Goal: Task Accomplishment & Management: Manage account settings

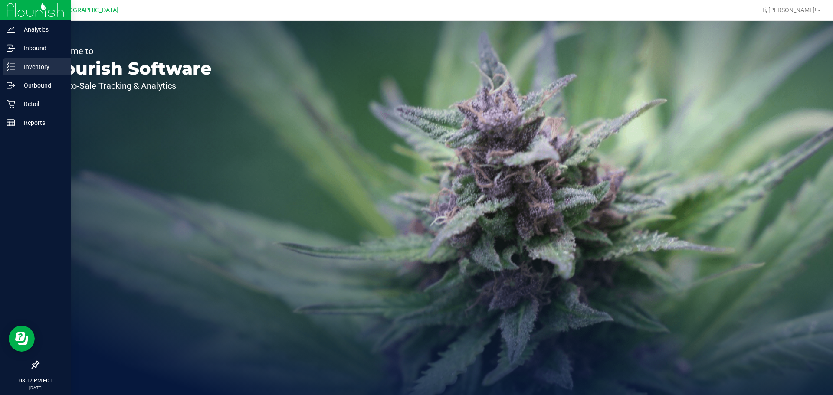
click at [7, 76] on link "Inventory" at bounding box center [35, 67] width 71 height 19
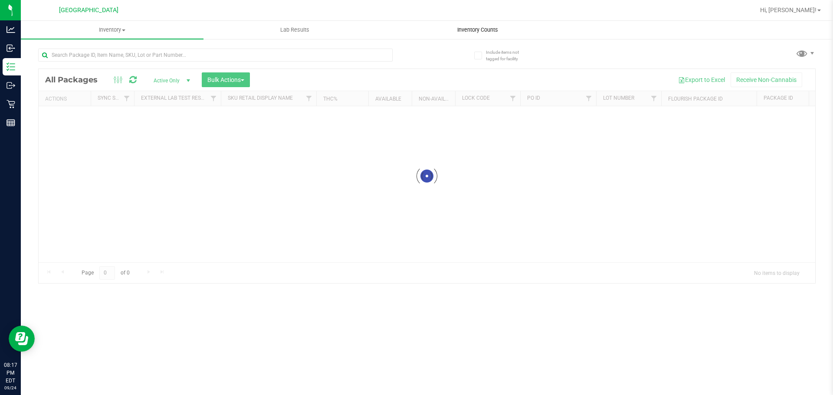
click at [467, 23] on uib-tab-heading "Inventory Counts" at bounding box center [477, 29] width 182 height 17
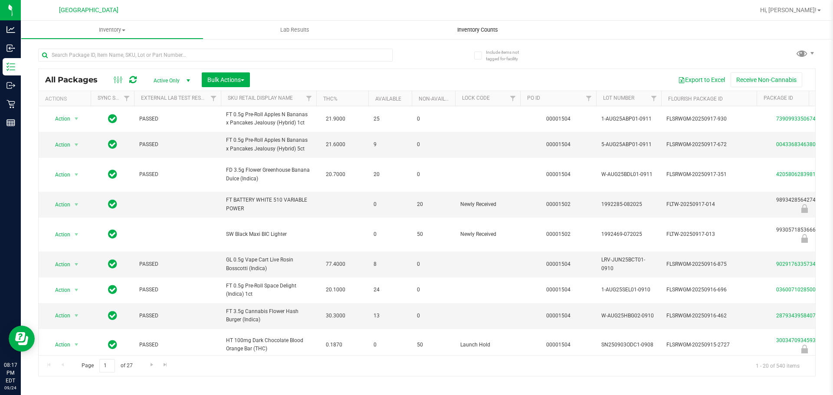
click at [475, 35] on uib-tab-heading "Inventory Counts" at bounding box center [477, 30] width 183 height 18
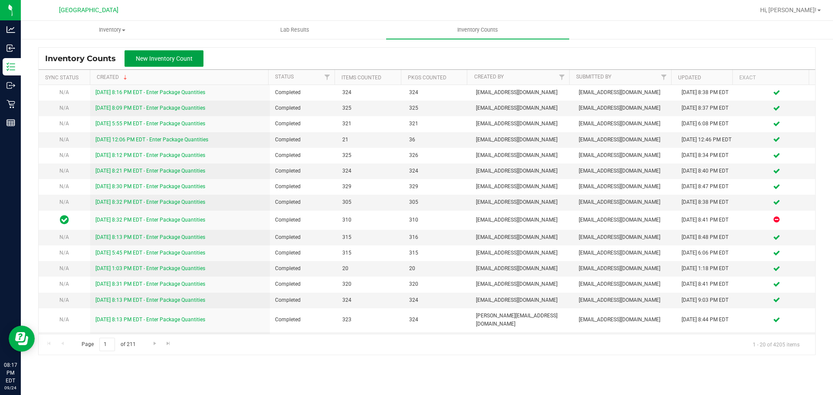
click at [164, 65] on button "New Inventory Count" at bounding box center [163, 58] width 79 height 16
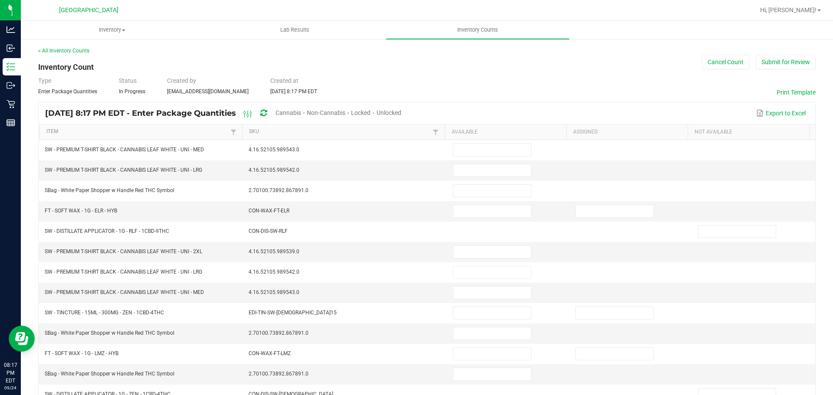
click at [307, 108] on div "Cannabis" at bounding box center [290, 113] width 31 height 16
click at [301, 114] on span "Cannabis" at bounding box center [288, 112] width 26 height 7
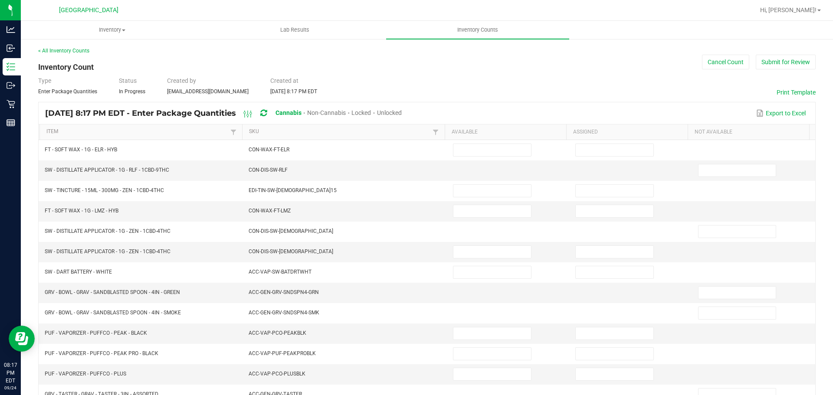
click at [402, 113] on span "Unlocked" at bounding box center [389, 112] width 25 height 7
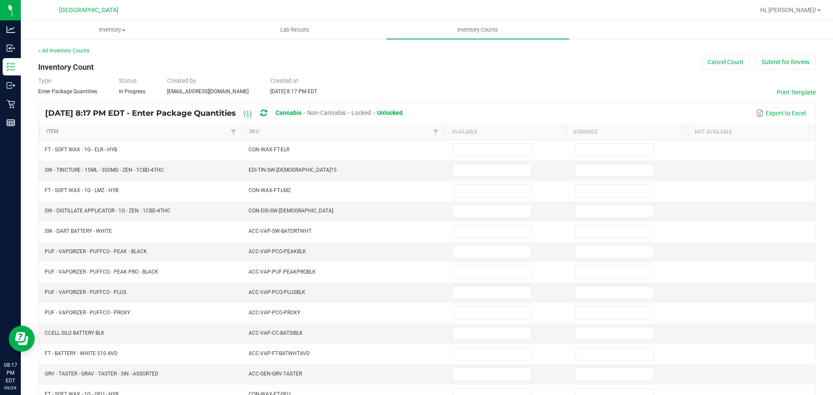
click at [177, 130] on link "Item" at bounding box center [136, 131] width 181 height 7
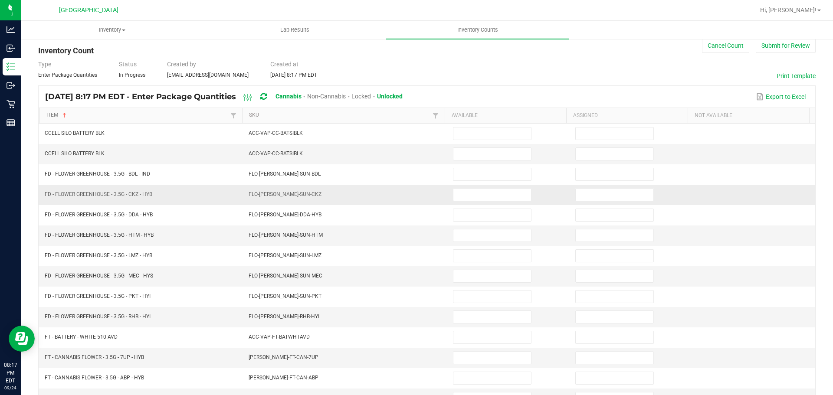
scroll to position [43, 0]
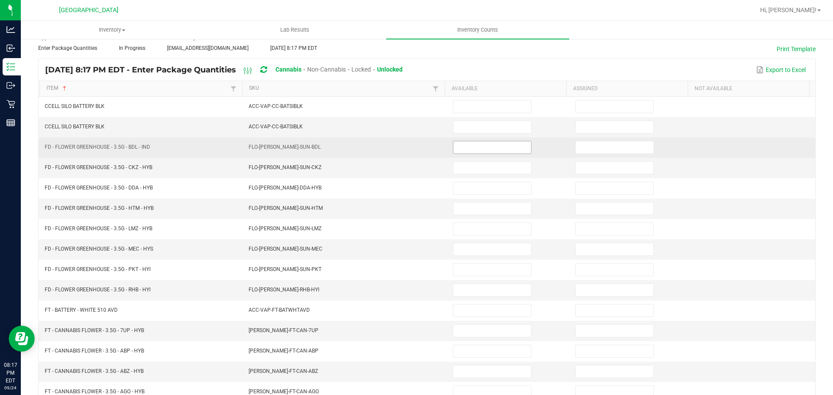
click at [468, 150] on input at bounding box center [492, 147] width 78 height 12
type input "20"
type input "7"
type input "19"
type input "2"
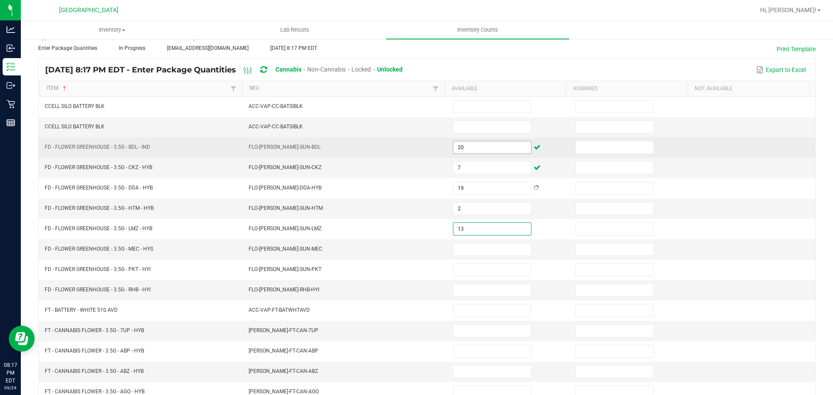
type input "13"
type input "7"
type input "13"
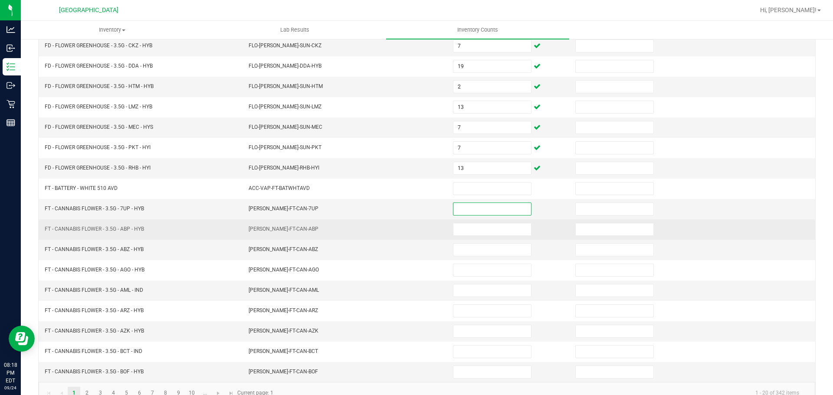
scroll to position [183, 0]
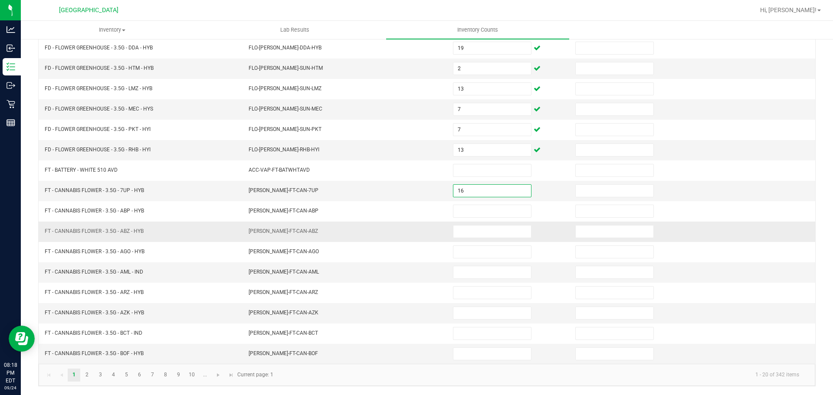
type input "16"
type input "5"
type input "11"
type input "7"
type input "9"
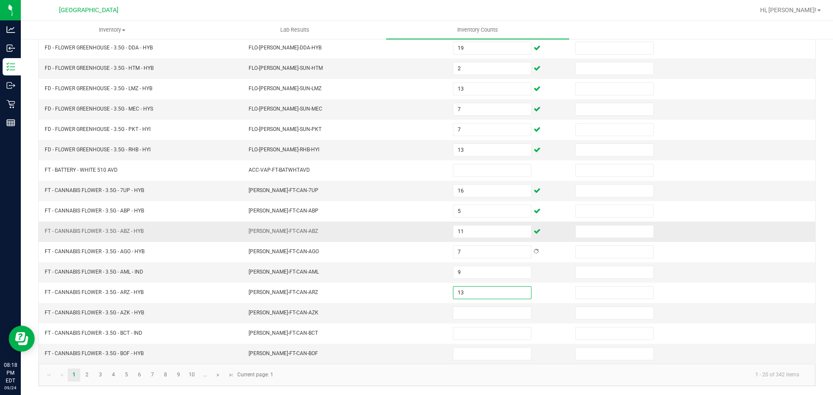
type input "13"
type input "7"
type input "16"
type input "7"
click at [217, 377] on span "Go to the next page" at bounding box center [218, 375] width 7 height 7
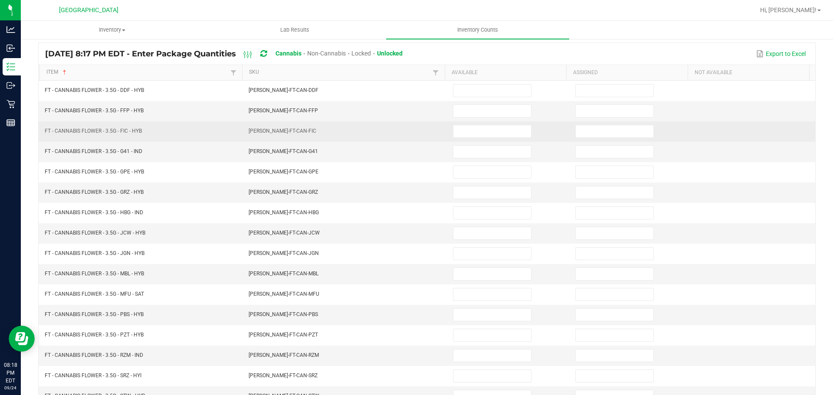
scroll to position [0, 0]
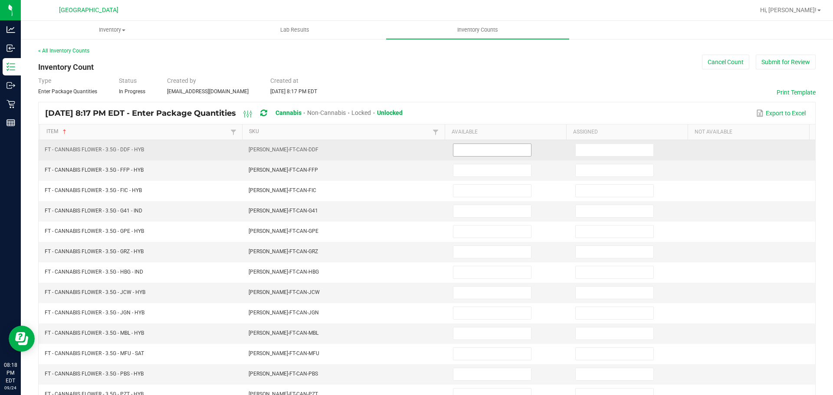
click at [456, 149] on input at bounding box center [492, 150] width 78 height 12
type input "9"
type input "19"
type input "9"
type input "11"
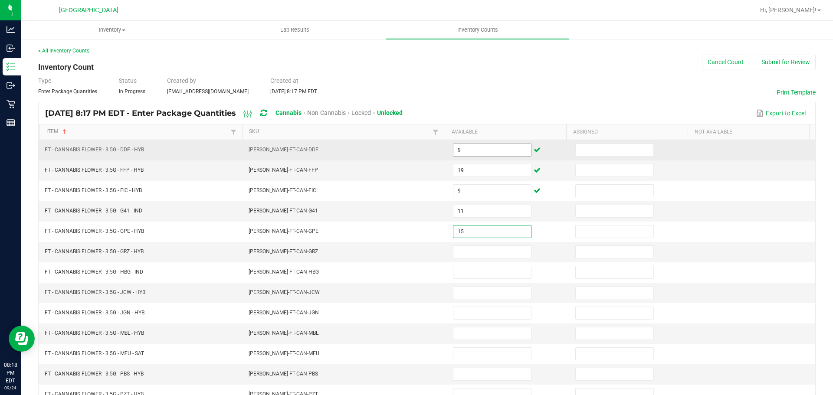
type input "15"
type input "8"
type input "13"
type input "5"
type input "3"
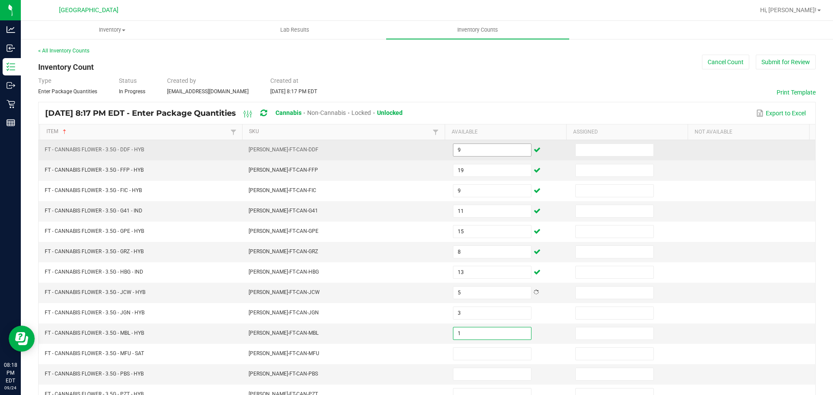
type input "1"
type input "12"
type input "8"
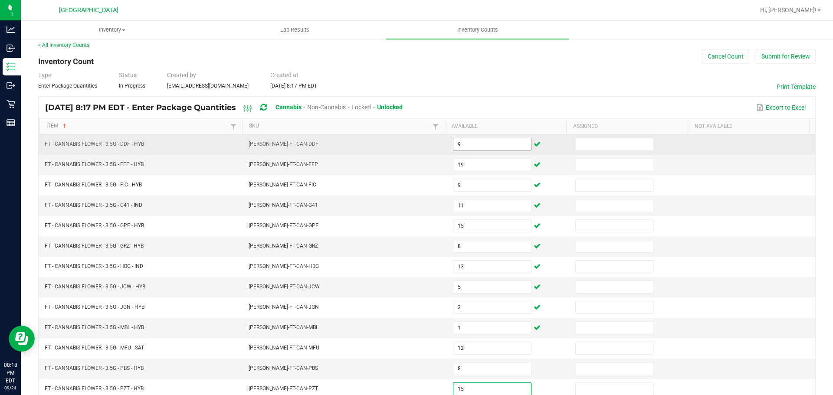
type input "15"
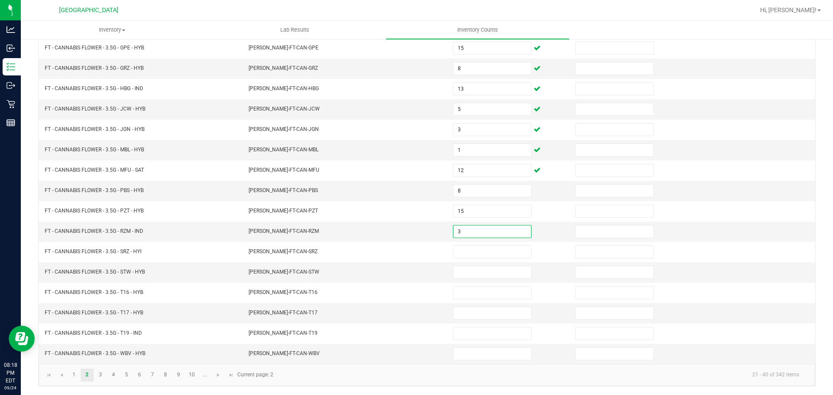
type input "3"
type input "4"
type input "15"
type input "2"
type input "12"
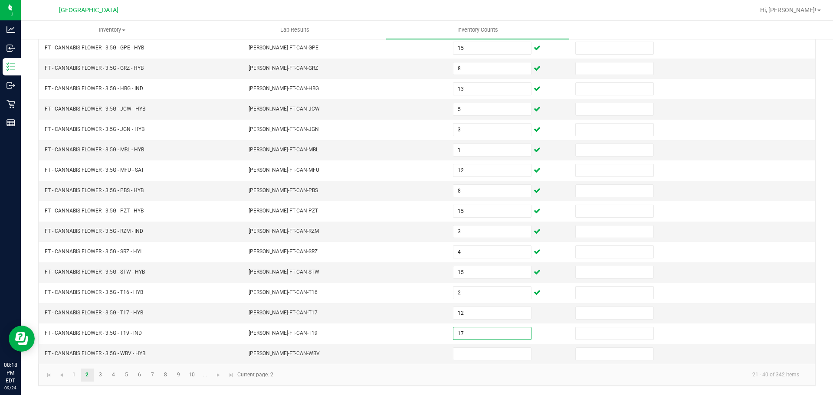
type input "17"
type input "20"
click at [217, 371] on link at bounding box center [218, 375] width 13 height 13
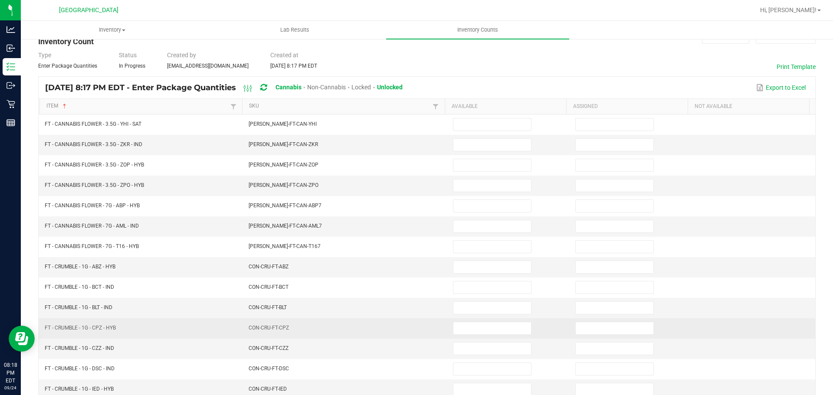
scroll to position [10, 0]
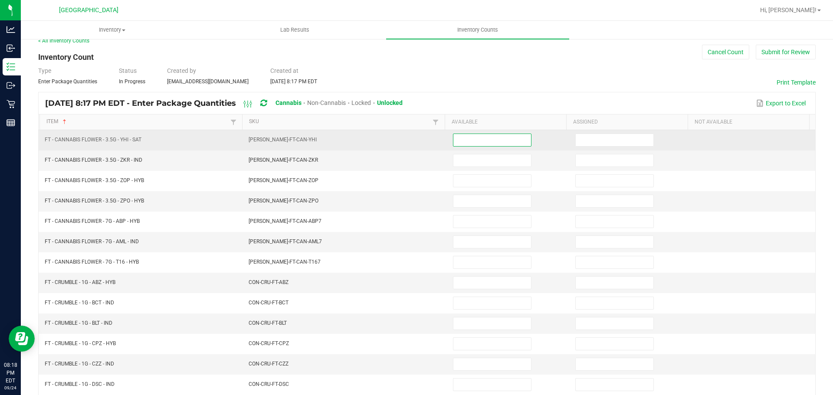
click at [460, 135] on input at bounding box center [492, 140] width 78 height 12
type input "2"
type input "6"
type input "17"
type input "18"
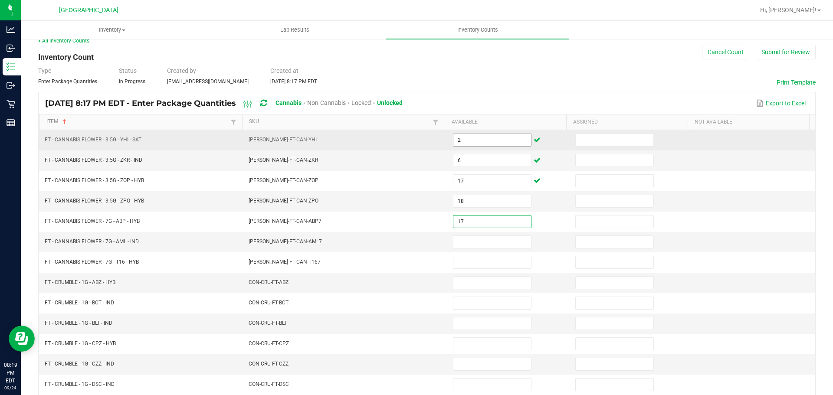
type input "17"
type input "9"
type input "18"
type input "7"
type input "8"
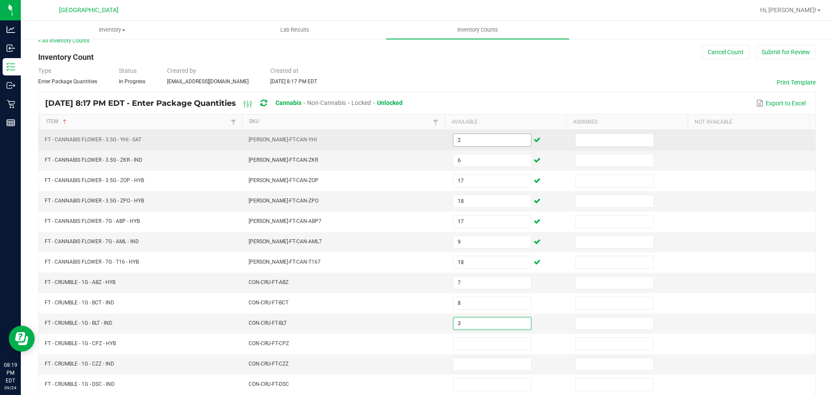
type input "3"
type input "8"
type input "6"
type input "2"
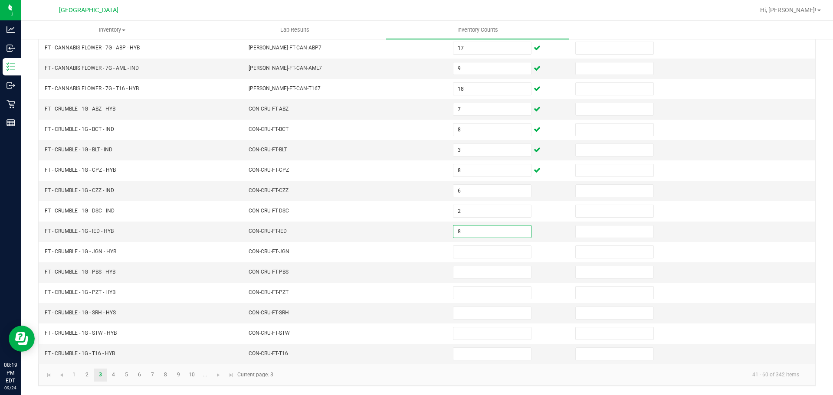
type input "8"
type input "5"
type input "6"
type input "8"
type input "2"
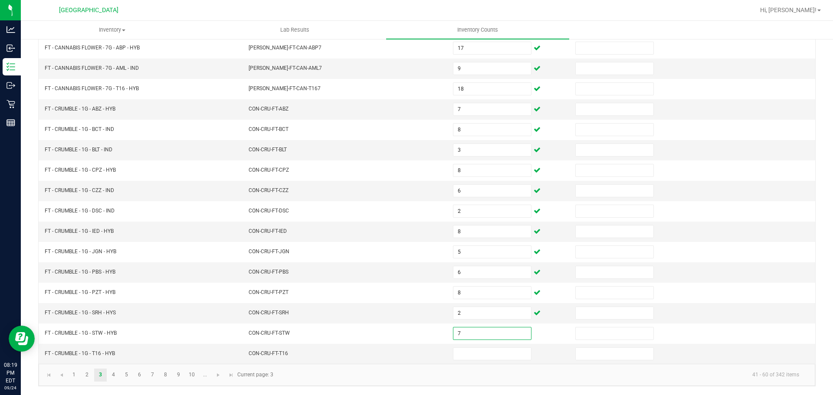
type input "7"
type input "5"
click at [223, 377] on link at bounding box center [218, 375] width 13 height 13
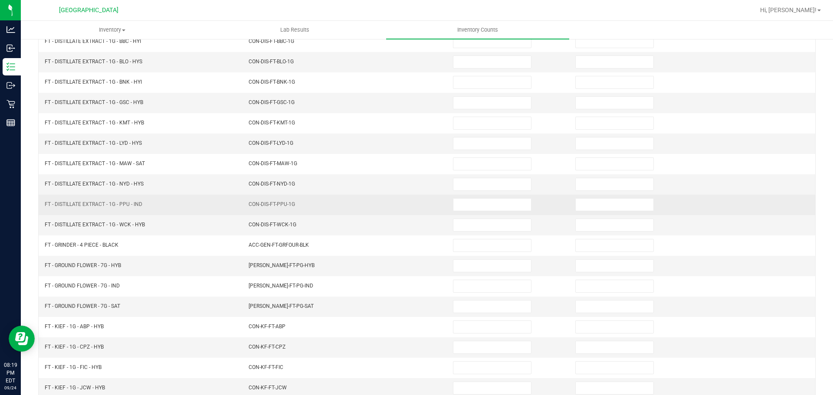
scroll to position [0, 0]
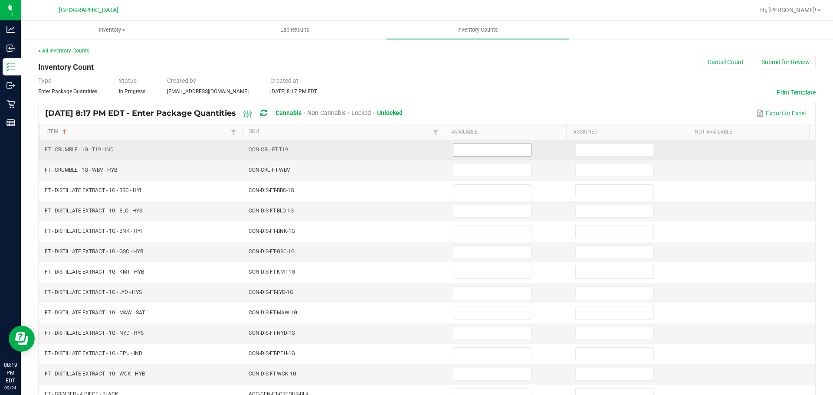
click at [460, 152] on input at bounding box center [492, 150] width 78 height 12
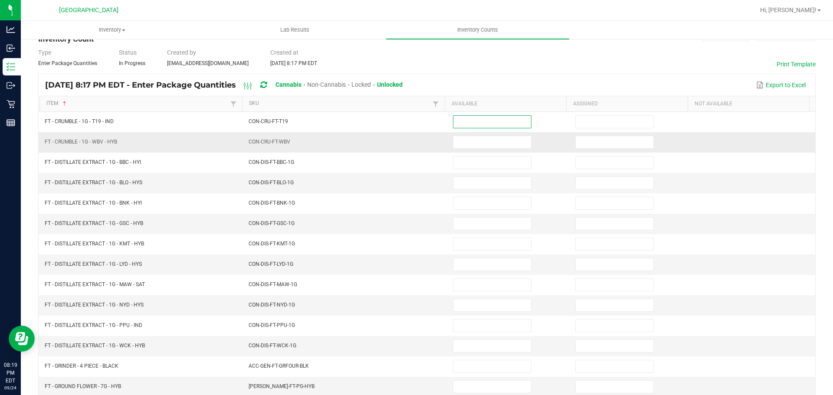
scroll to position [43, 0]
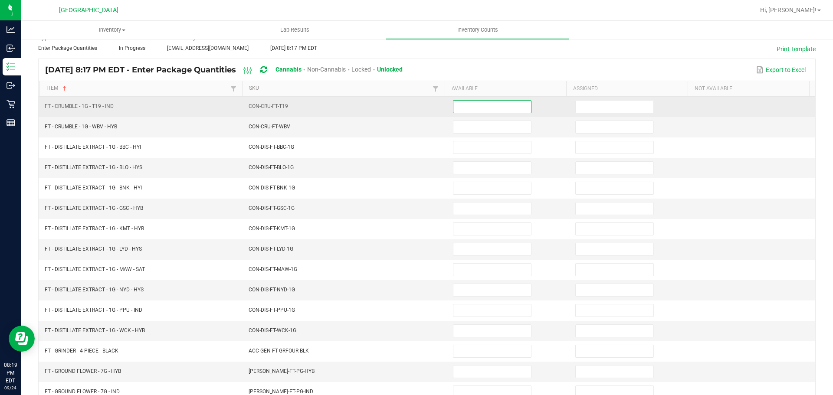
click at [467, 103] on input at bounding box center [492, 107] width 78 height 12
type input "4"
type input "8"
type input "9"
type input "1"
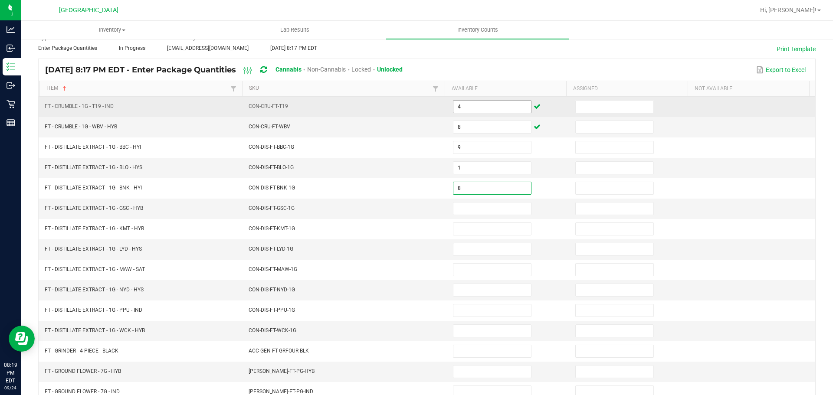
type input "8"
type input "3"
type input "8"
type input "3"
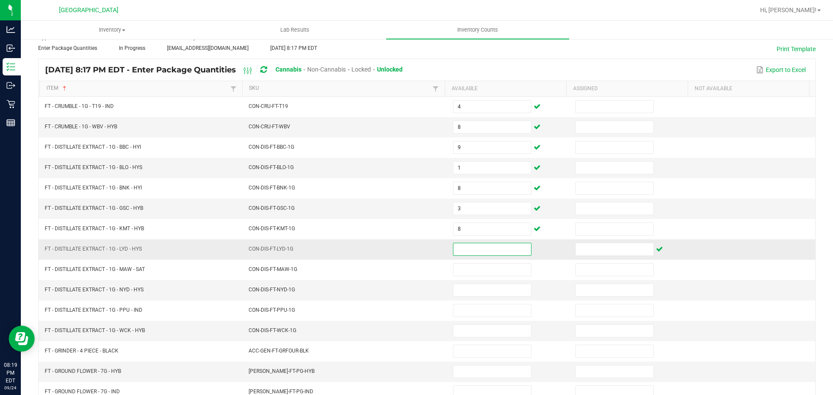
click at [457, 249] on input at bounding box center [492, 249] width 78 height 12
type input "3"
type input "12"
type input "8"
type input "11"
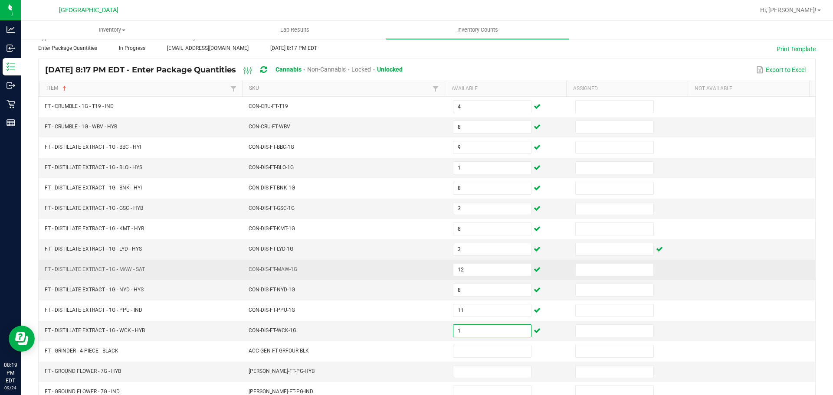
type input "1"
click at [359, 267] on td "CON-DIS-FT-MAW-1G" at bounding box center [345, 270] width 204 height 20
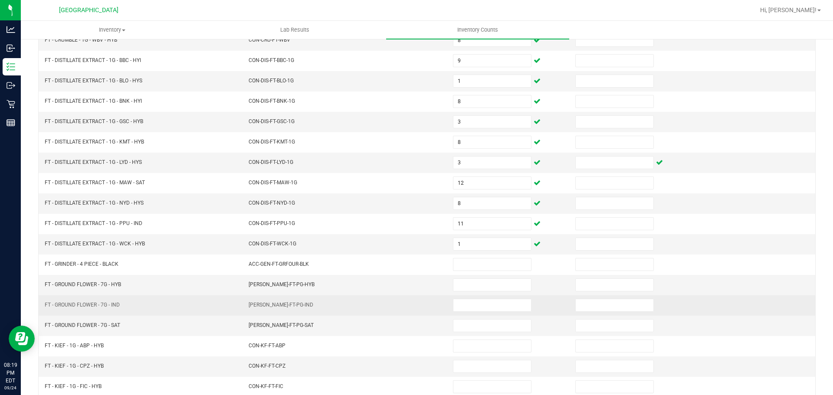
scroll to position [174, 0]
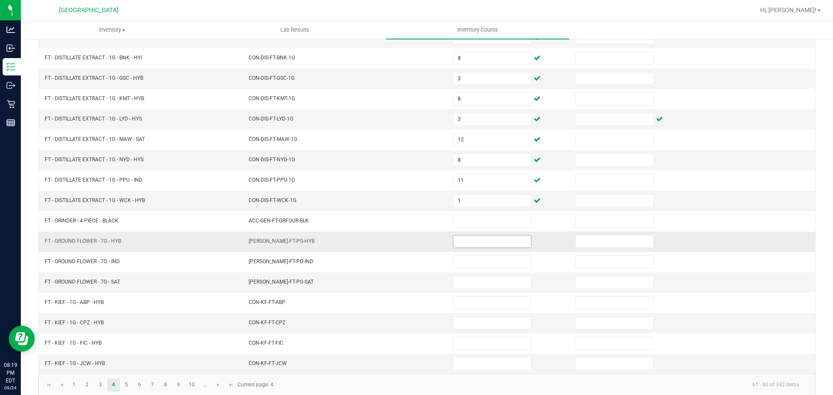
click at [457, 242] on input at bounding box center [492, 242] width 78 height 12
type input "1"
type input "12"
type input "4"
type input "2"
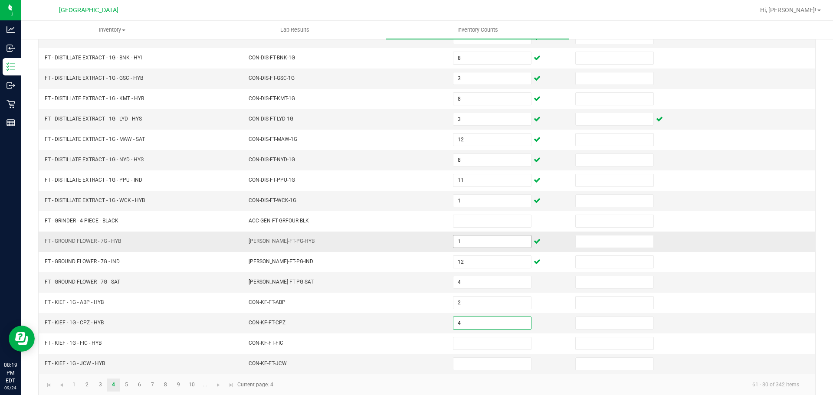
type input "4"
type input "1"
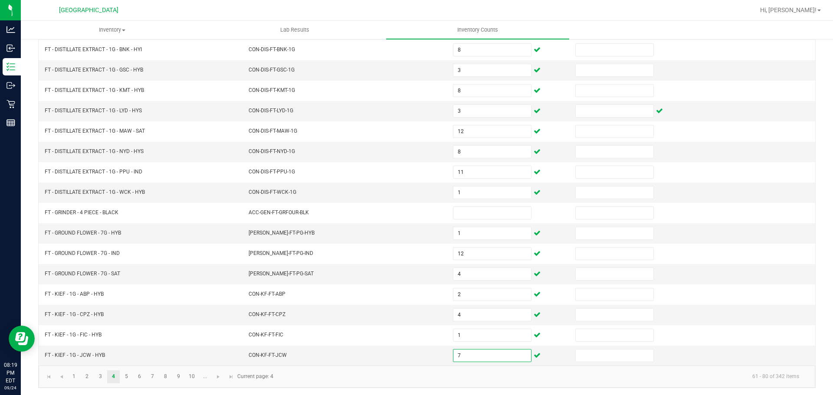
scroll to position [183, 0]
type input "7"
click at [219, 375] on span "Go to the next page" at bounding box center [218, 375] width 7 height 7
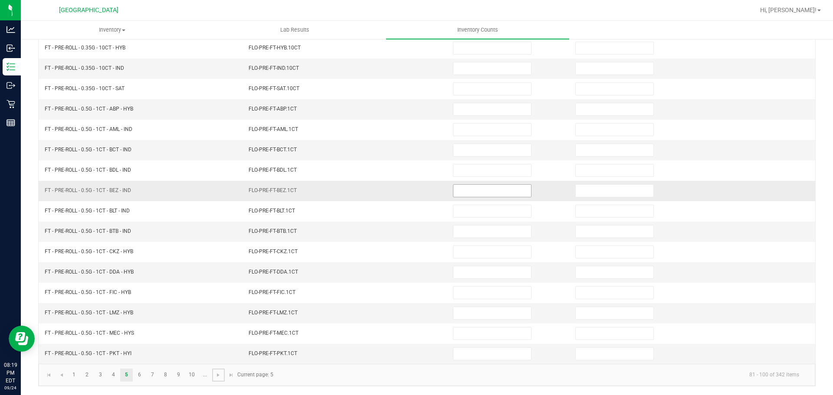
scroll to position [0, 0]
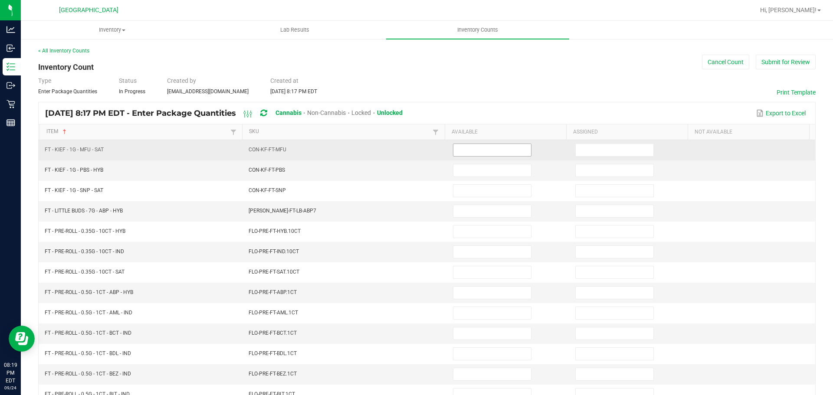
click at [462, 155] on input at bounding box center [492, 150] width 78 height 12
type input "7"
type input "3"
type input "4"
type input "1"
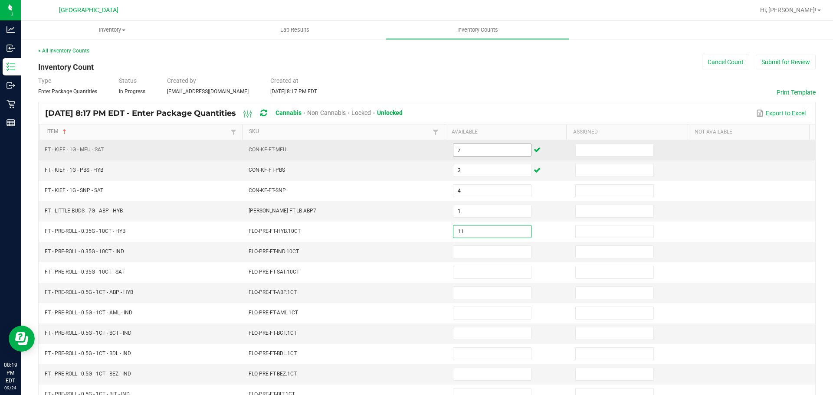
type input "11"
type input "6"
type input "17"
type input "25"
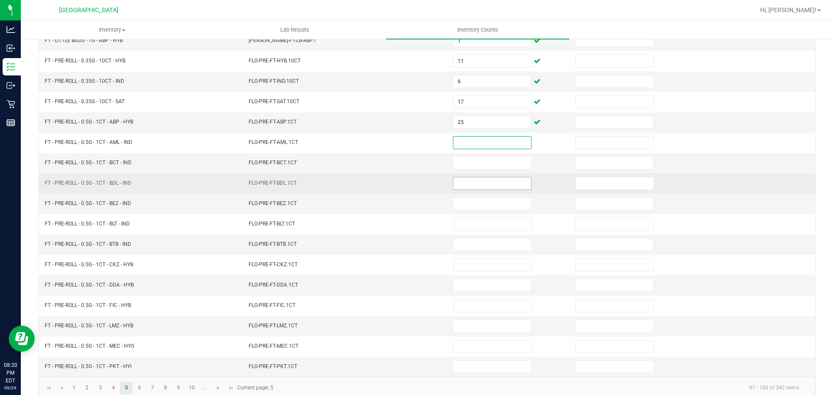
scroll to position [174, 0]
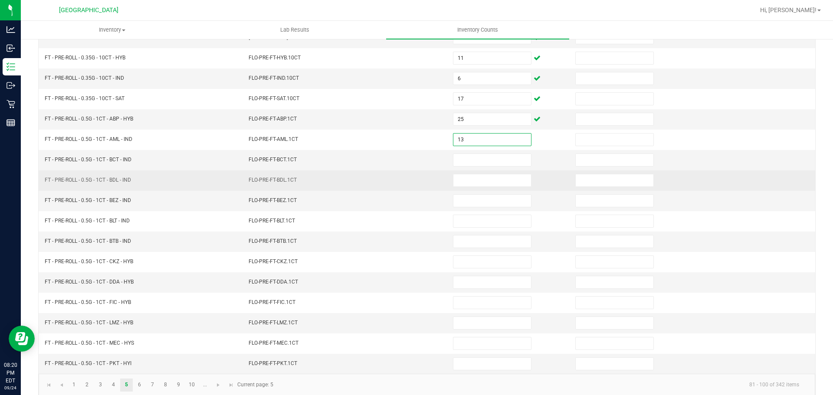
type input "13"
type input "6"
type input "12"
type input "5"
type input "14"
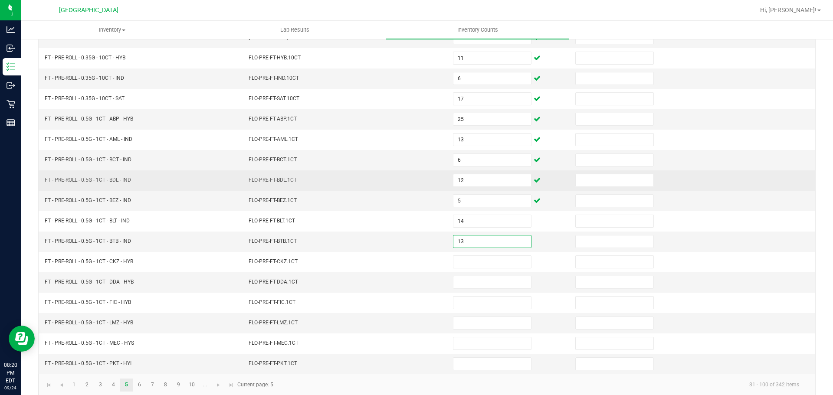
type input "13"
type input "2"
type input "16"
type input "22"
type input "25"
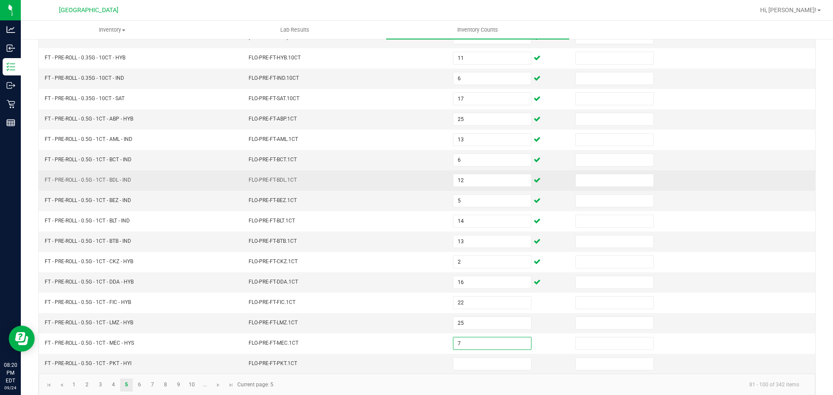
type input "7"
type input "17"
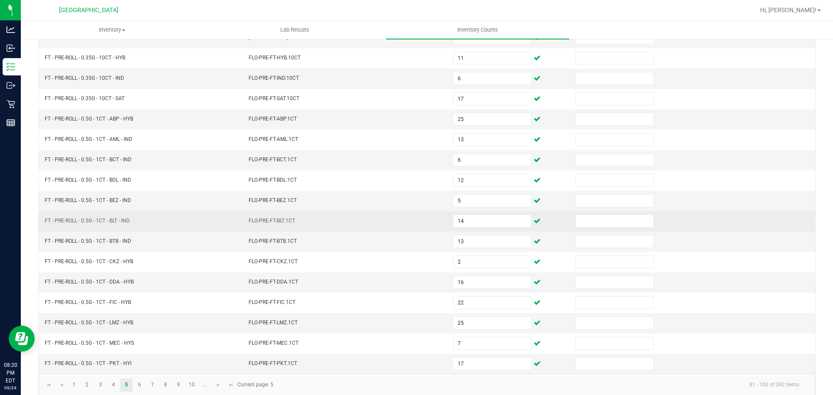
click at [373, 230] on td "FLO-PRE-FT-BLT.1CT" at bounding box center [345, 221] width 204 height 20
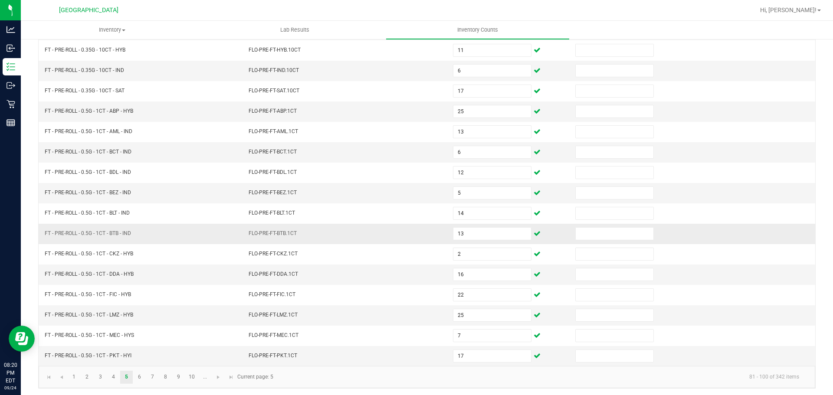
scroll to position [183, 0]
click at [219, 377] on span "Go to the next page" at bounding box center [218, 375] width 7 height 7
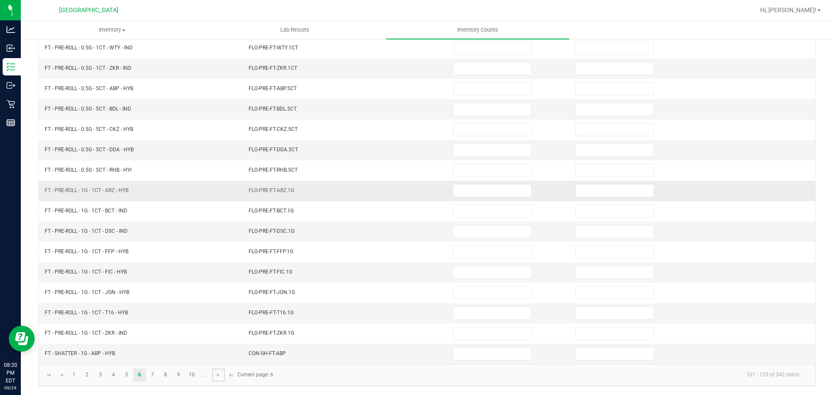
scroll to position [0, 0]
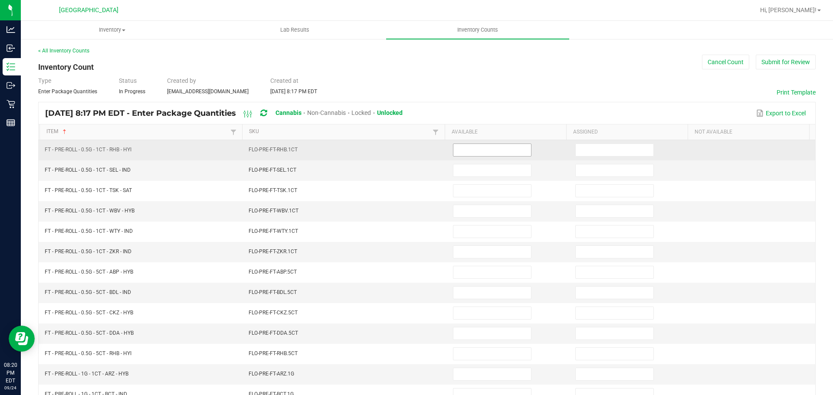
click at [499, 148] on input at bounding box center [492, 150] width 78 height 12
type input "23"
type input "24"
type input "17"
type input "19"
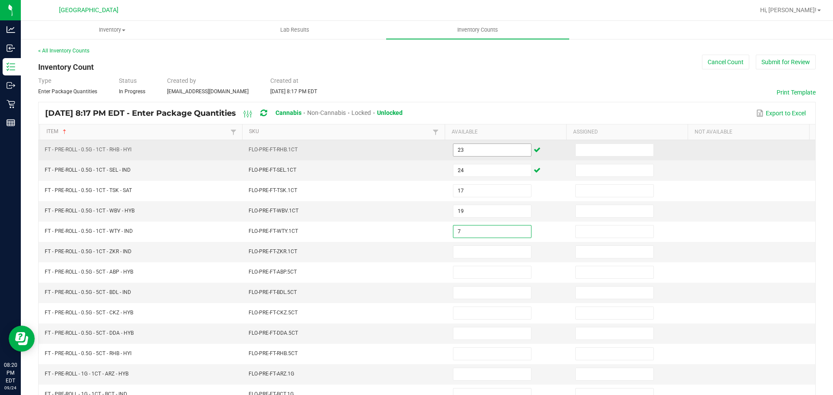
type input "7"
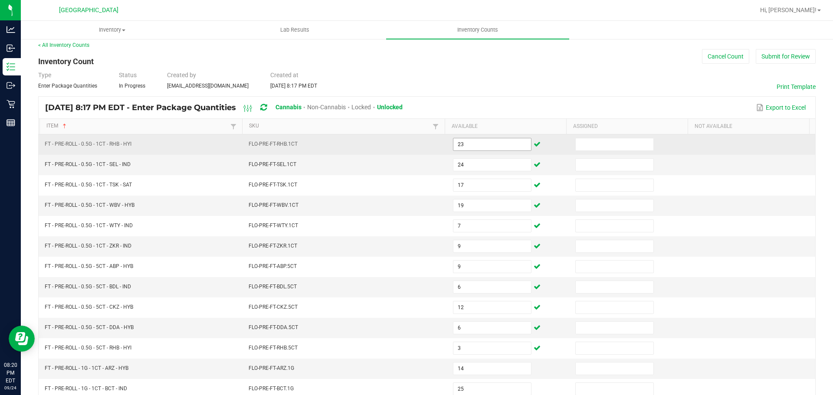
scroll to position [183, 0]
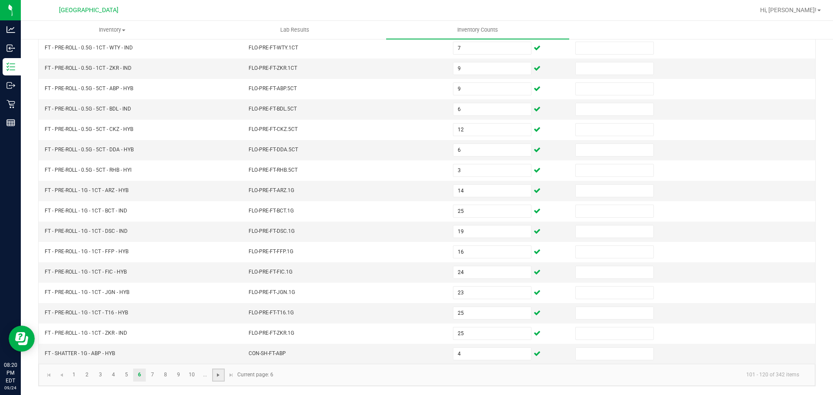
click at [219, 377] on span "Go to the next page" at bounding box center [218, 375] width 7 height 7
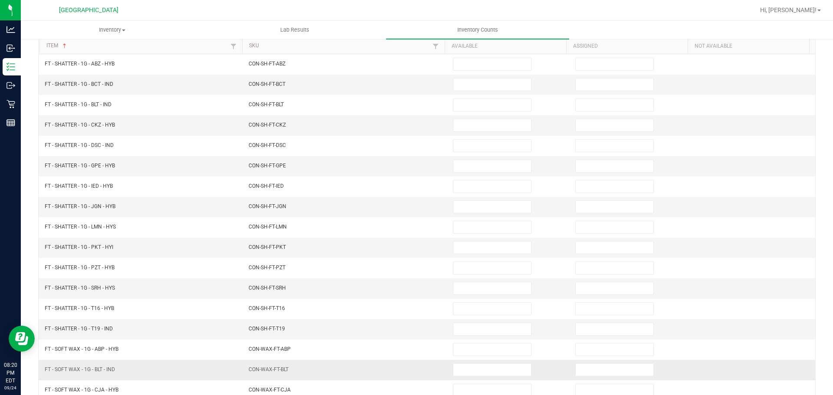
scroll to position [0, 0]
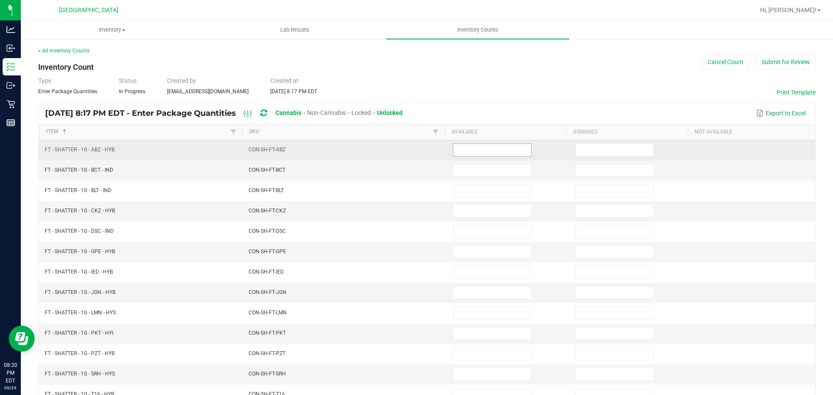
click at [491, 144] on span at bounding box center [492, 150] width 79 height 13
click at [490, 146] on input at bounding box center [492, 150] width 78 height 12
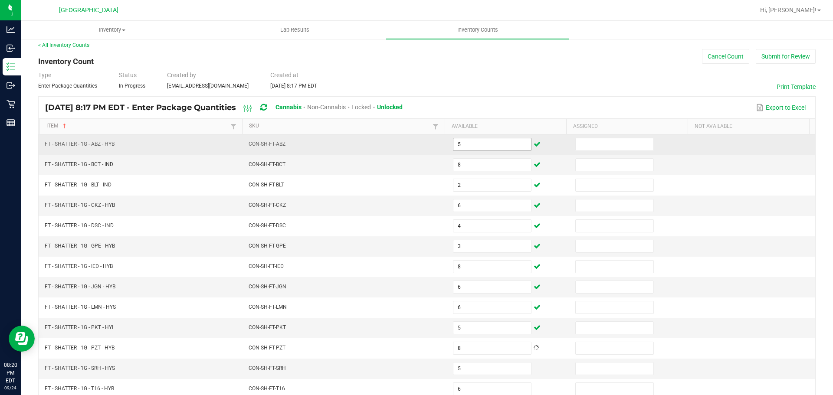
scroll to position [183, 0]
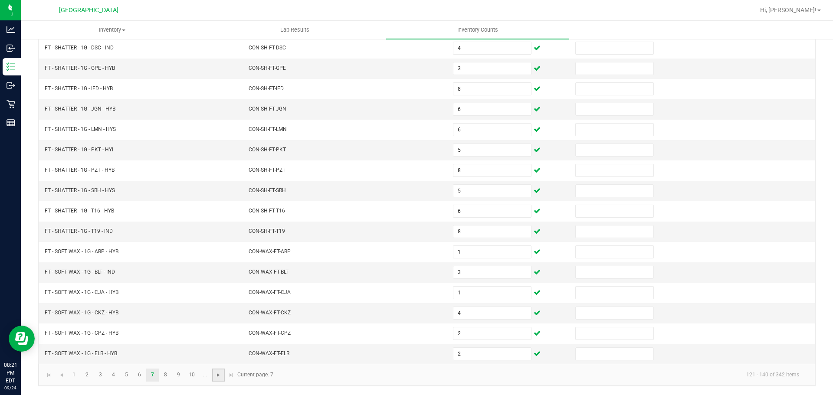
click at [220, 377] on span "Go to the next page" at bounding box center [218, 375] width 7 height 7
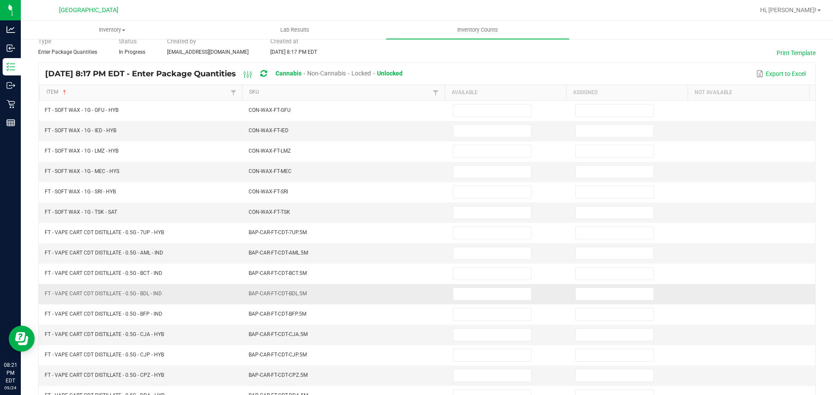
scroll to position [10, 0]
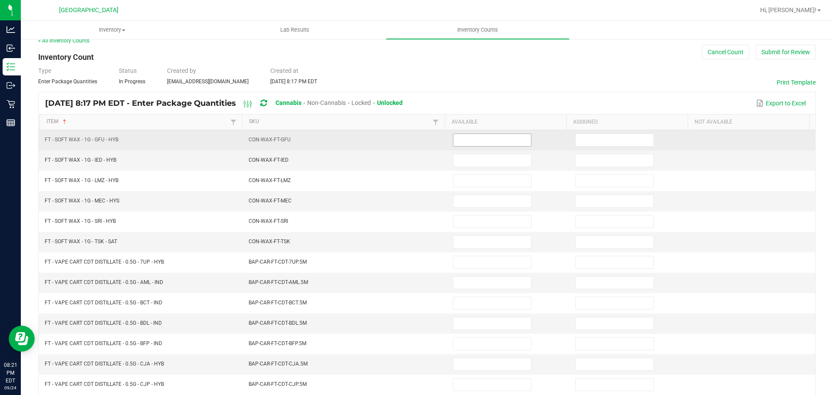
click at [457, 145] on input at bounding box center [492, 140] width 78 height 12
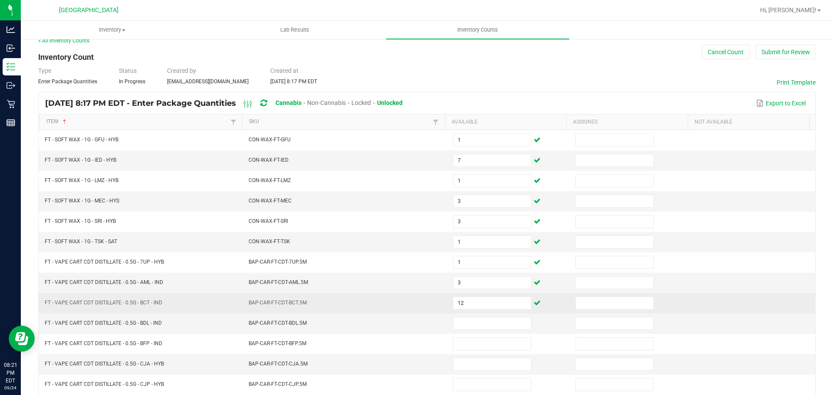
click at [416, 300] on td "BAP-CAR-FT-CDT-BCT.5M" at bounding box center [345, 303] width 204 height 20
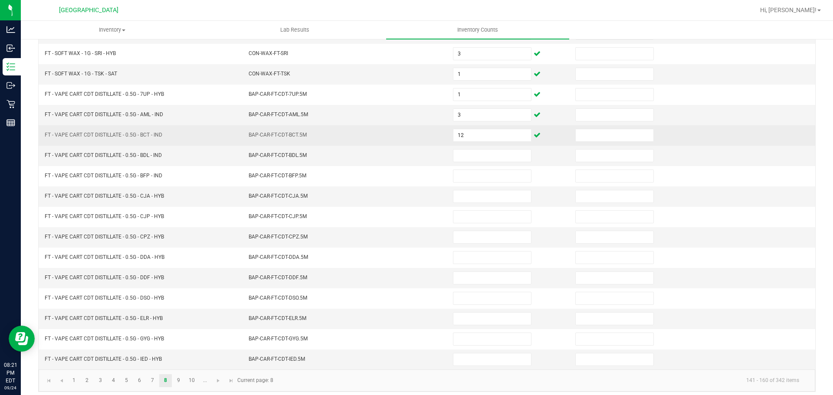
scroll to position [183, 0]
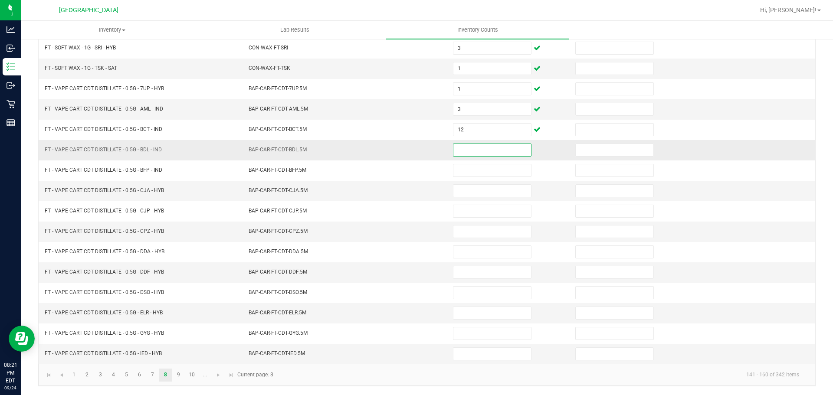
click at [453, 151] on input at bounding box center [492, 150] width 78 height 12
click at [221, 377] on span "Go to the next page" at bounding box center [218, 375] width 7 height 7
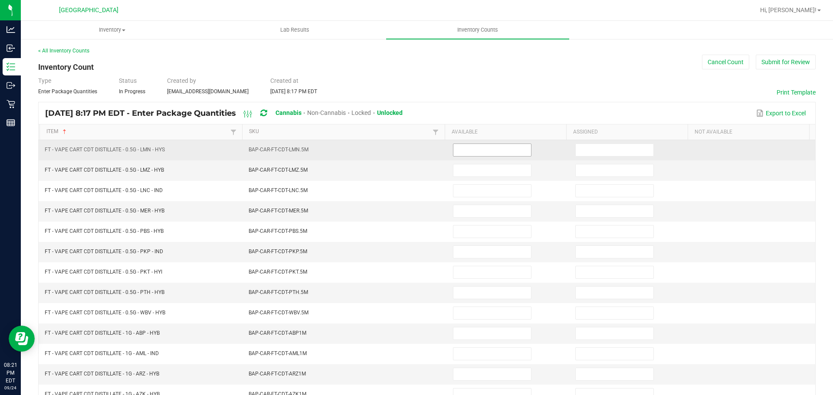
click at [472, 150] on input at bounding box center [492, 150] width 78 height 12
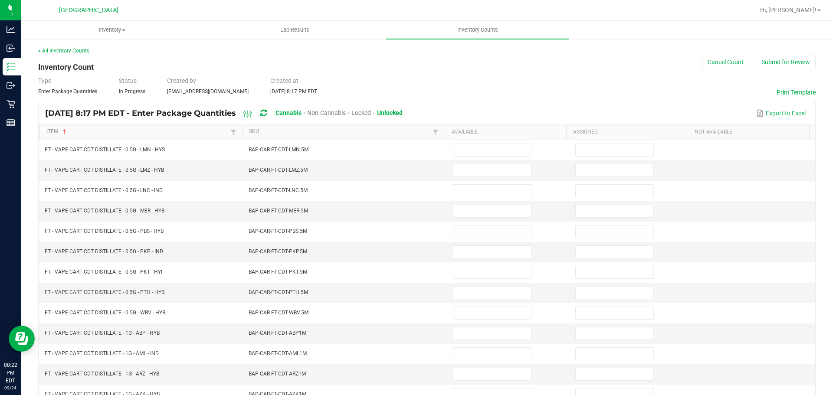
click at [172, 59] on div "< All Inventory Counts Inventory Count Cancel Count Submit for Review Type Ente…" at bounding box center [426, 308] width 777 height 523
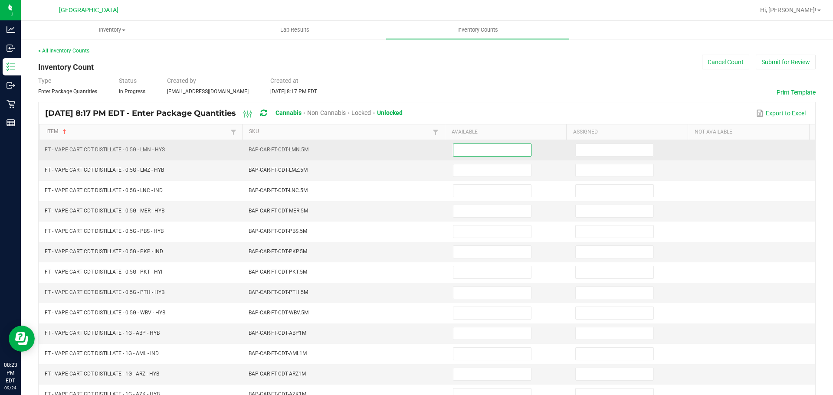
click at [459, 151] on input at bounding box center [492, 150] width 78 height 12
click at [467, 151] on input at bounding box center [492, 150] width 78 height 12
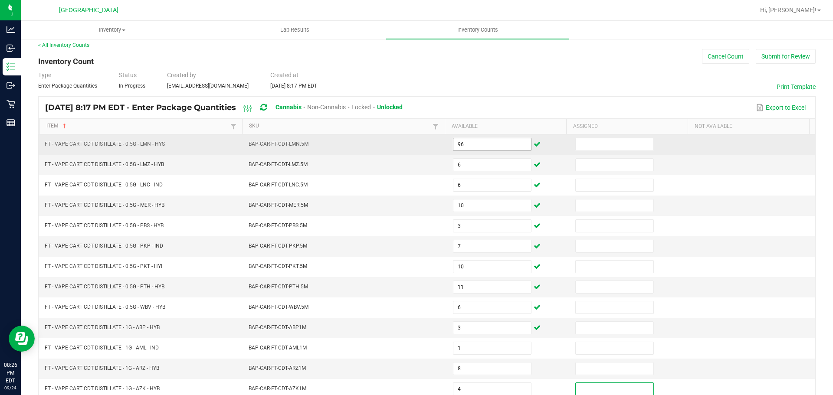
scroll to position [183, 0]
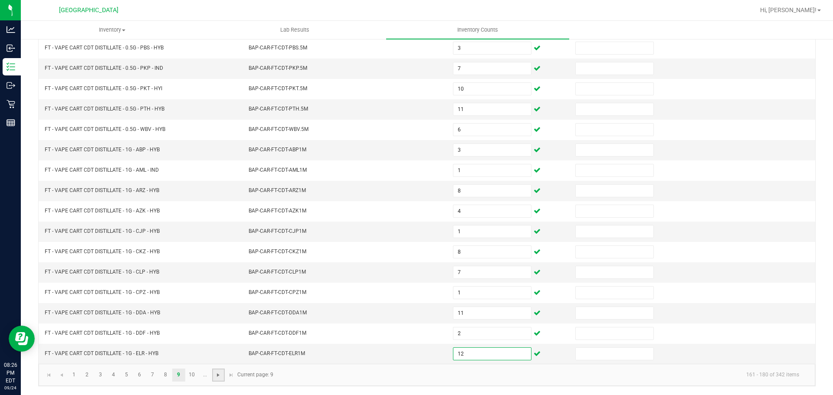
click at [222, 378] on span "Go to the next page" at bounding box center [218, 375] width 7 height 7
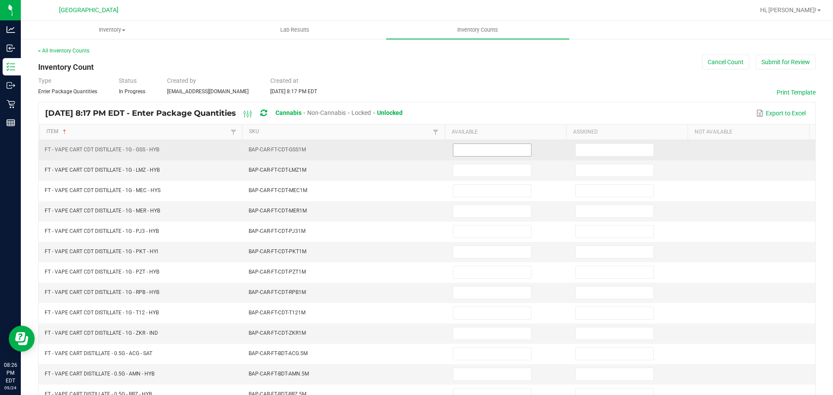
click at [484, 145] on input at bounding box center [492, 150] width 78 height 12
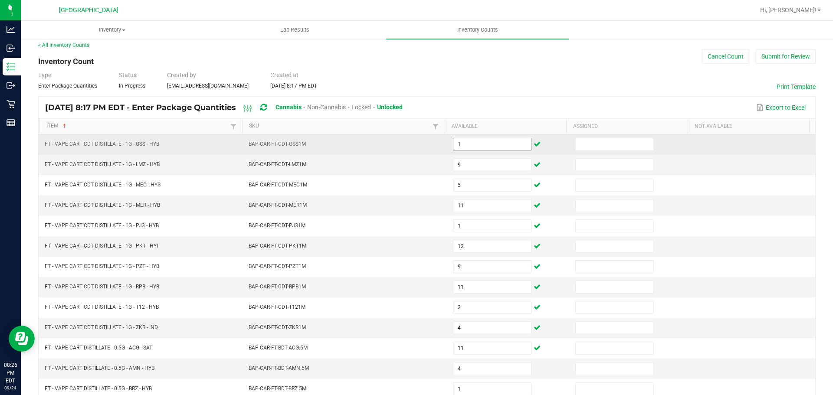
scroll to position [183, 0]
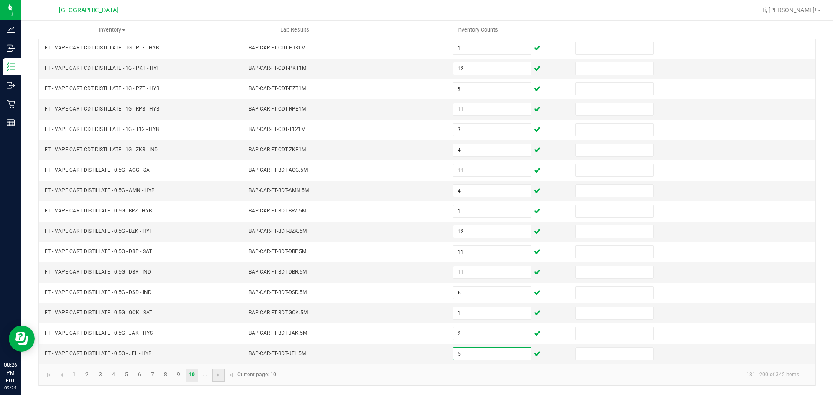
click at [221, 370] on link at bounding box center [218, 375] width 13 height 13
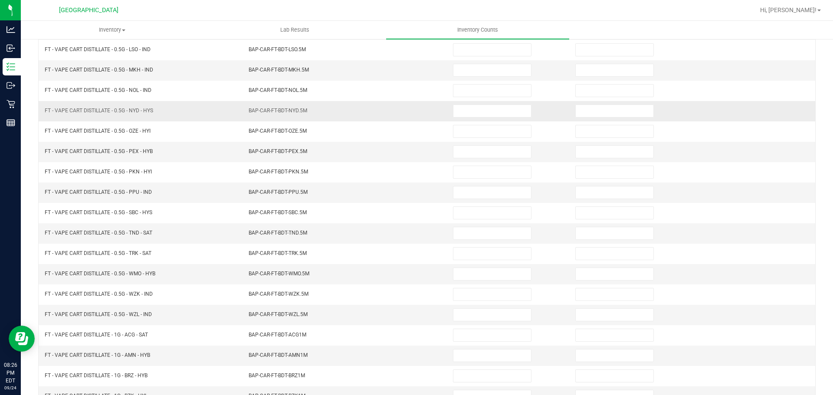
scroll to position [0, 0]
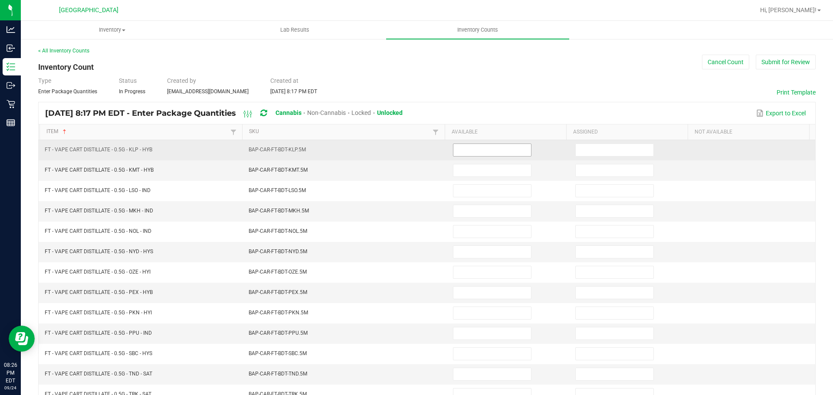
click at [468, 153] on input at bounding box center [492, 150] width 78 height 12
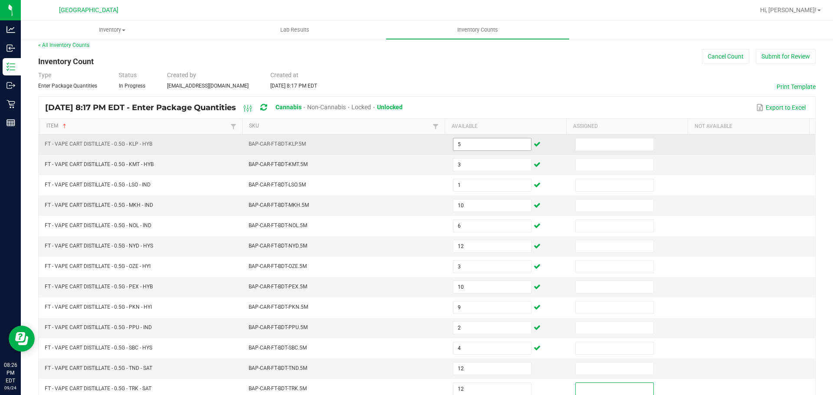
scroll to position [183, 0]
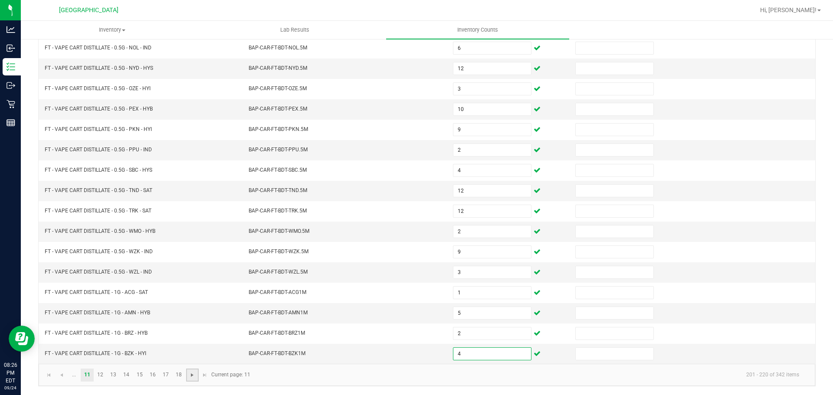
click at [194, 376] on span "Go to the next page" at bounding box center [192, 375] width 7 height 7
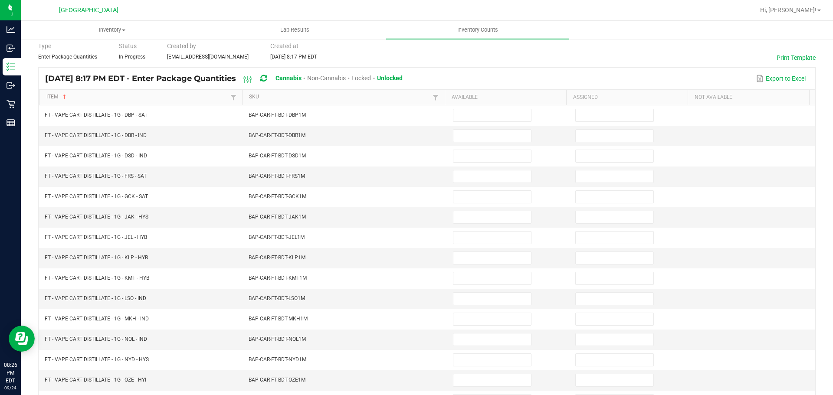
scroll to position [0, 0]
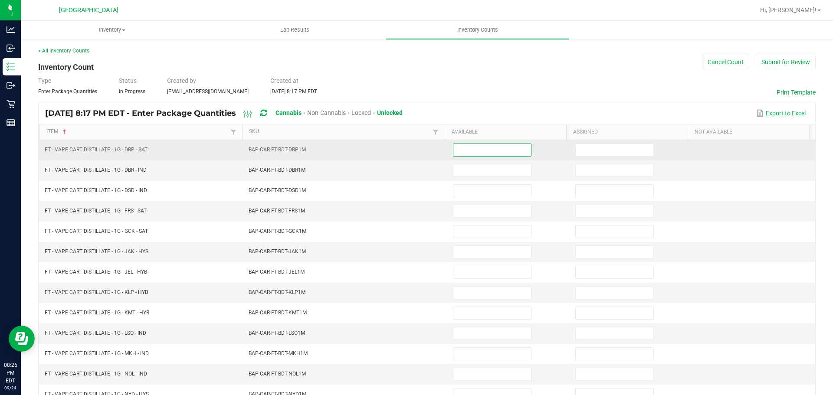
click at [455, 152] on input at bounding box center [492, 150] width 78 height 12
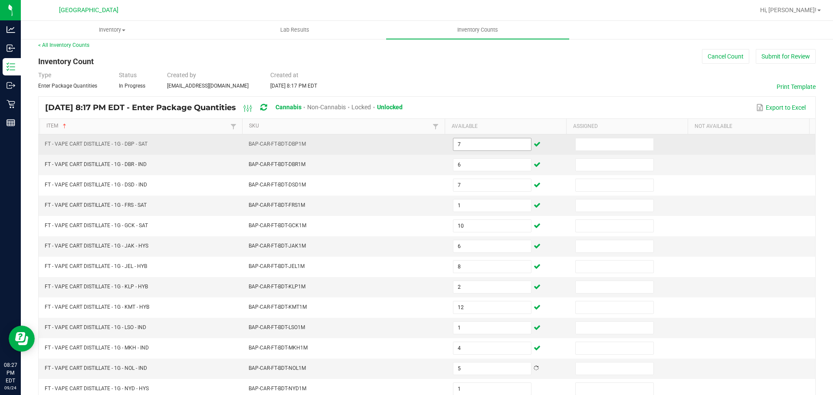
scroll to position [183, 0]
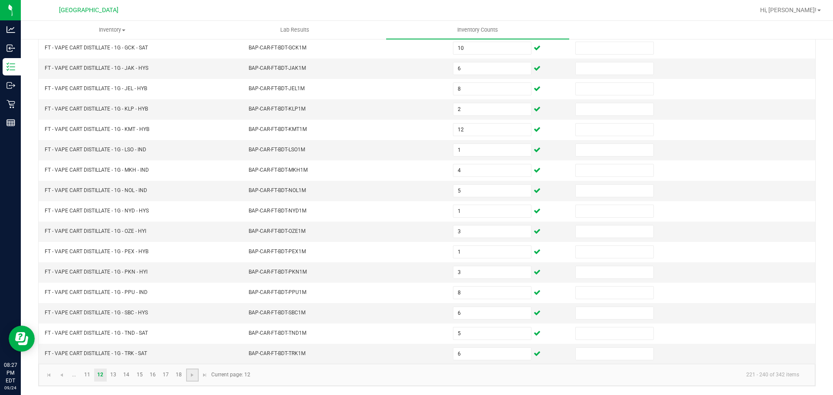
click at [190, 379] on link at bounding box center [192, 375] width 13 height 13
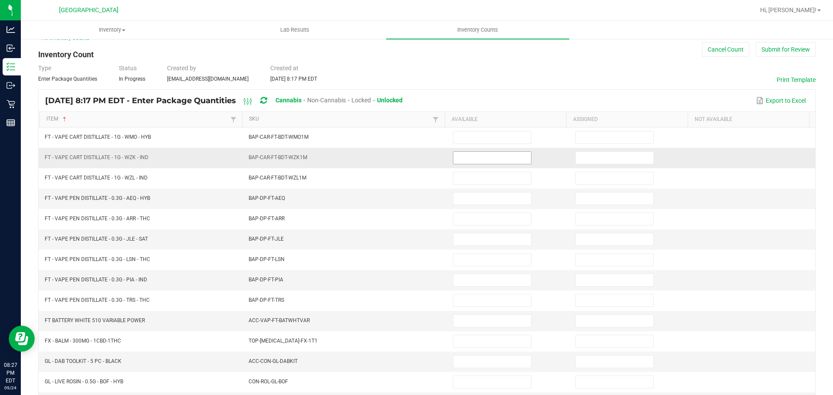
scroll to position [0, 0]
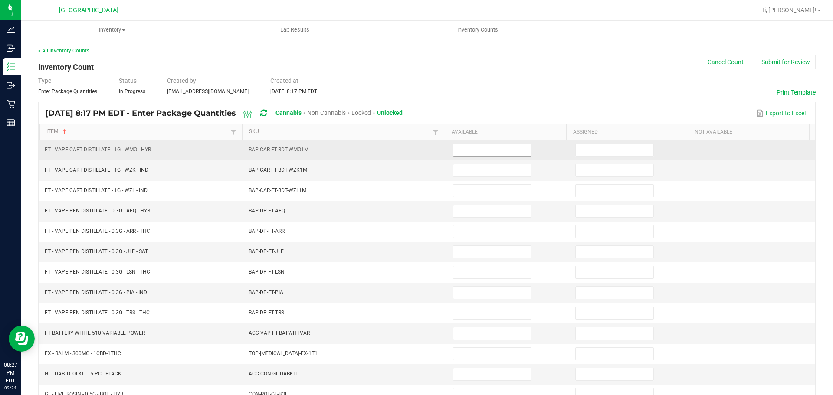
click at [456, 147] on input at bounding box center [492, 150] width 78 height 12
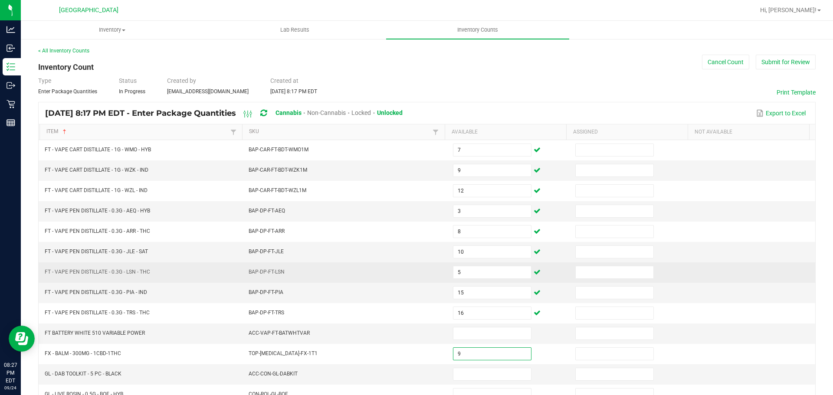
click at [397, 271] on td "BAP-DP-FT-LSN" at bounding box center [345, 272] width 204 height 20
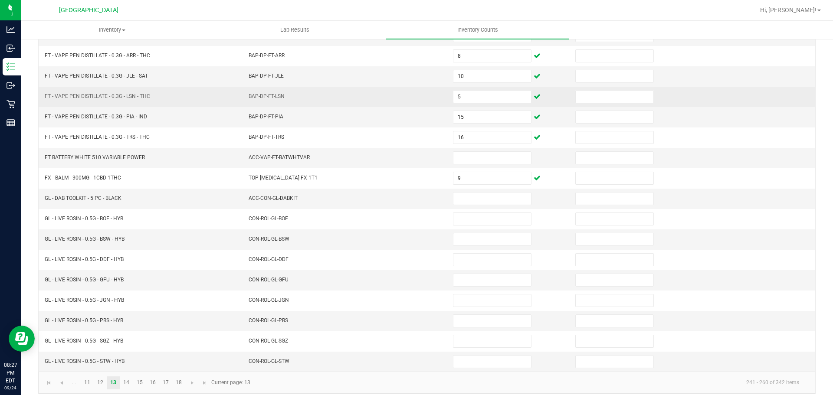
scroll to position [183, 0]
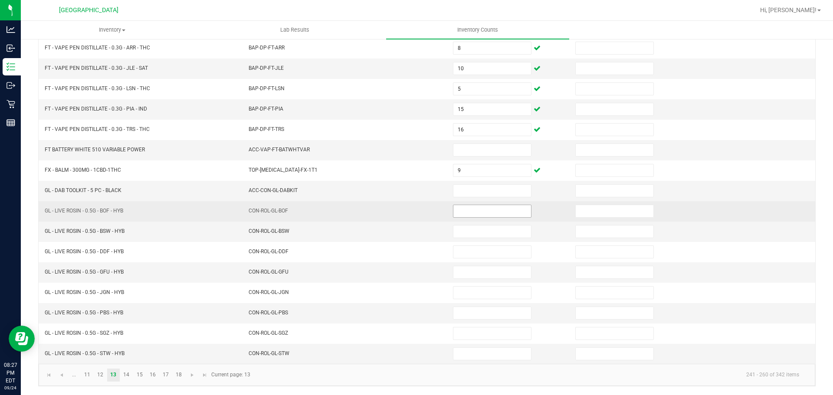
click at [455, 208] on input at bounding box center [492, 211] width 78 height 12
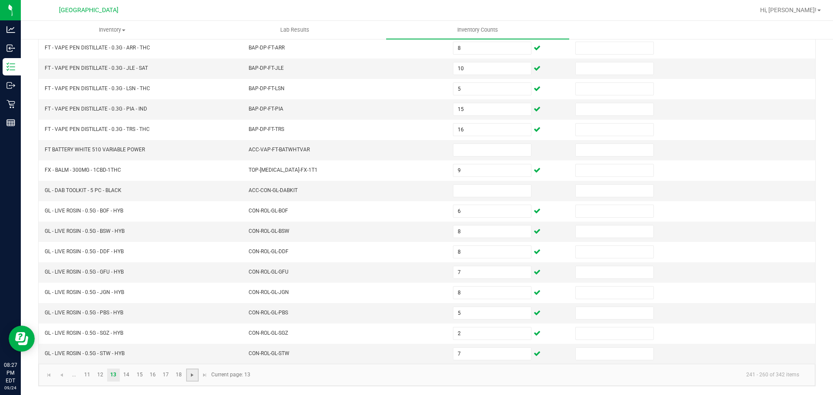
click at [195, 374] on span "Go to the next page" at bounding box center [192, 375] width 7 height 7
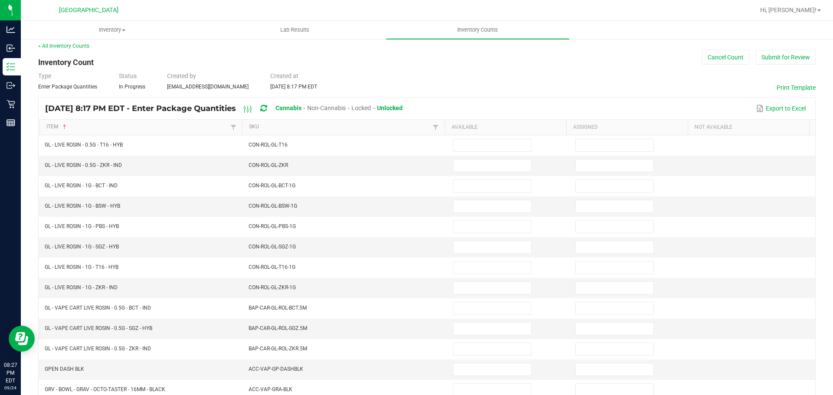
scroll to position [0, 0]
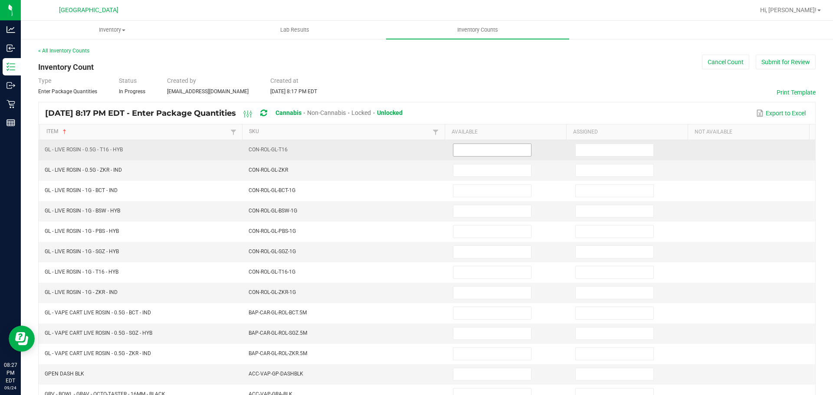
click at [457, 145] on input at bounding box center [492, 150] width 78 height 12
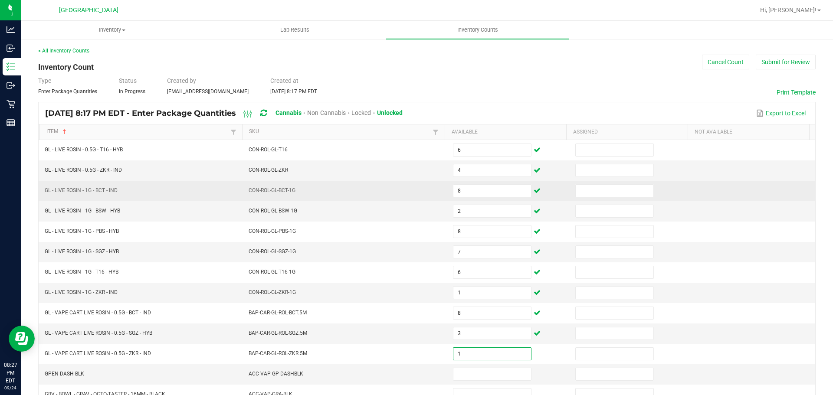
click at [366, 186] on td "CON-ROL-GL-BCT-1G" at bounding box center [345, 191] width 204 height 20
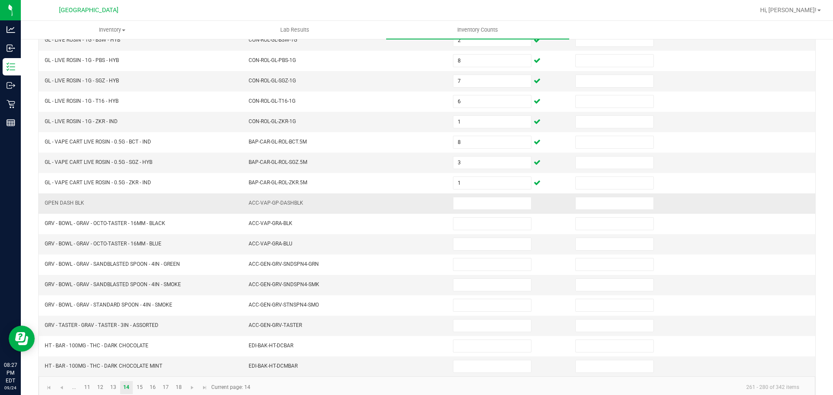
scroll to position [183, 0]
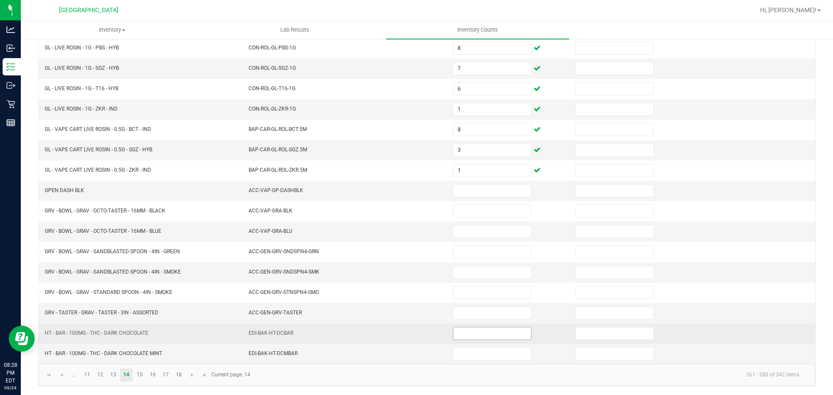
click at [453, 335] on input at bounding box center [492, 333] width 78 height 12
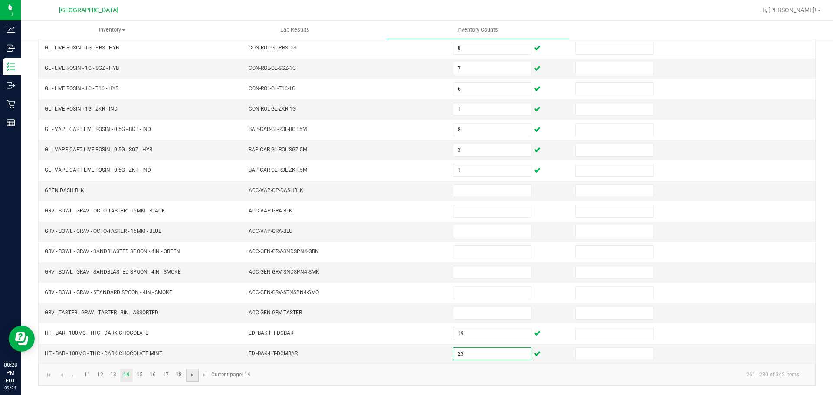
click at [192, 377] on span "Go to the next page" at bounding box center [192, 375] width 7 height 7
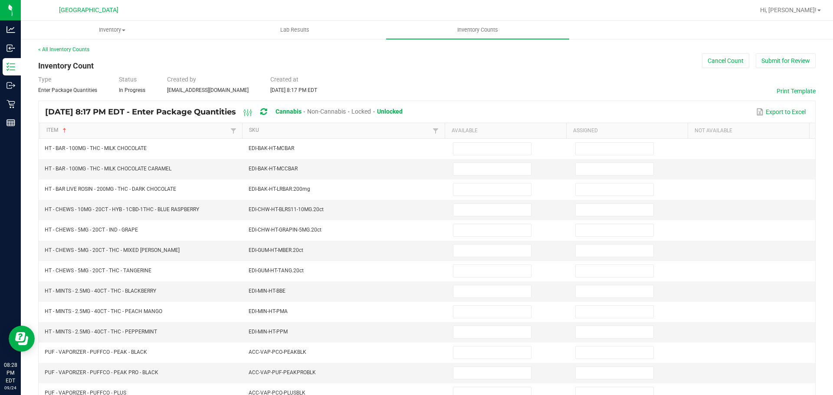
scroll to position [0, 0]
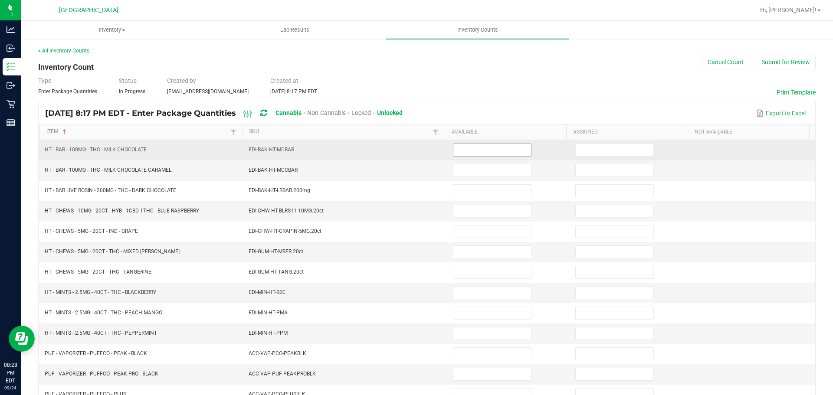
click at [467, 151] on input at bounding box center [492, 150] width 78 height 12
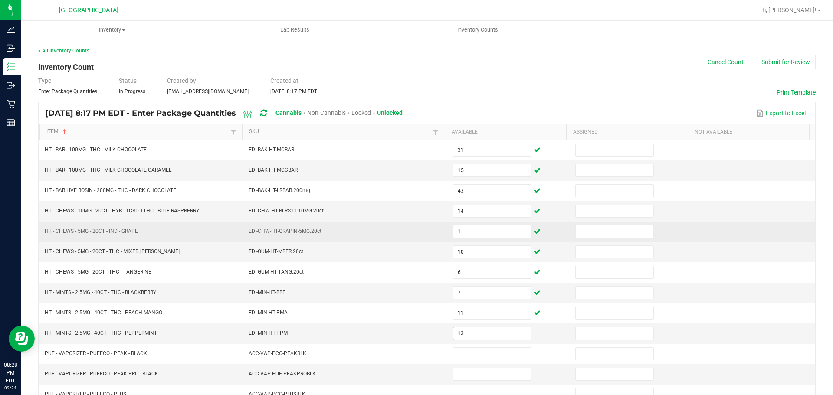
click at [350, 232] on td "EDI-CHW-HT-GRAPIN-5MG.20ct" at bounding box center [345, 232] width 204 height 20
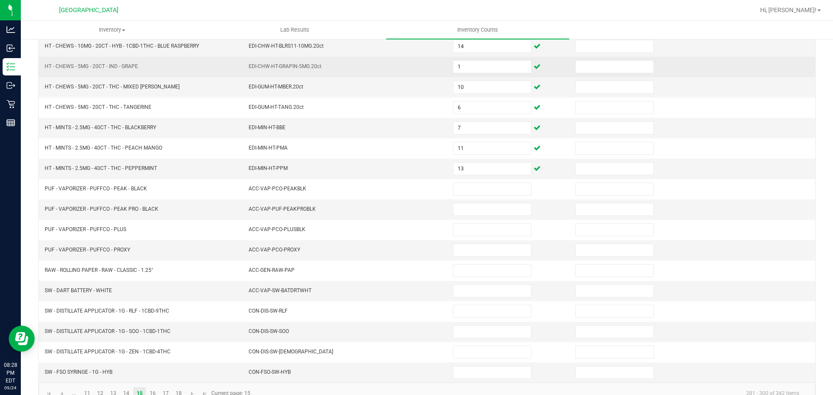
scroll to position [183, 0]
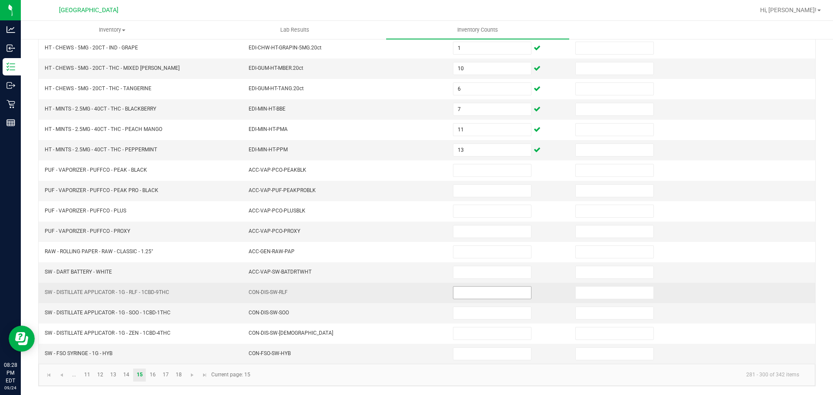
click at [463, 298] on input at bounding box center [492, 293] width 78 height 12
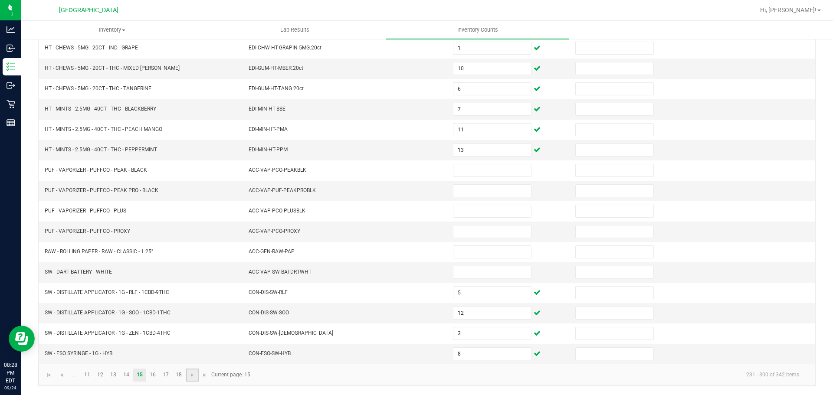
click at [197, 380] on link at bounding box center [192, 375] width 13 height 13
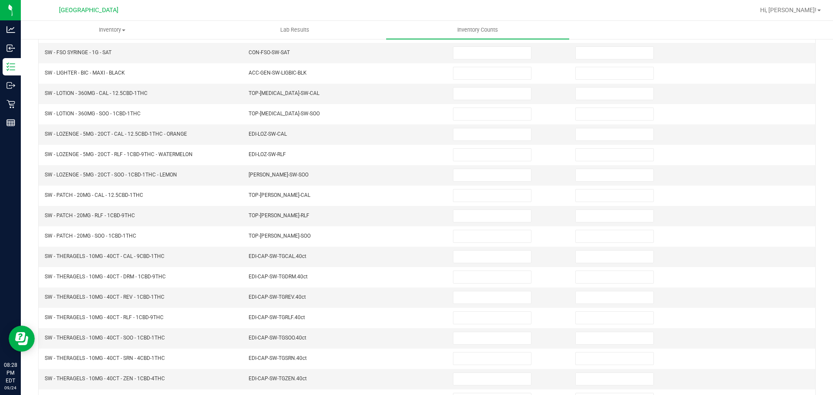
scroll to position [0, 0]
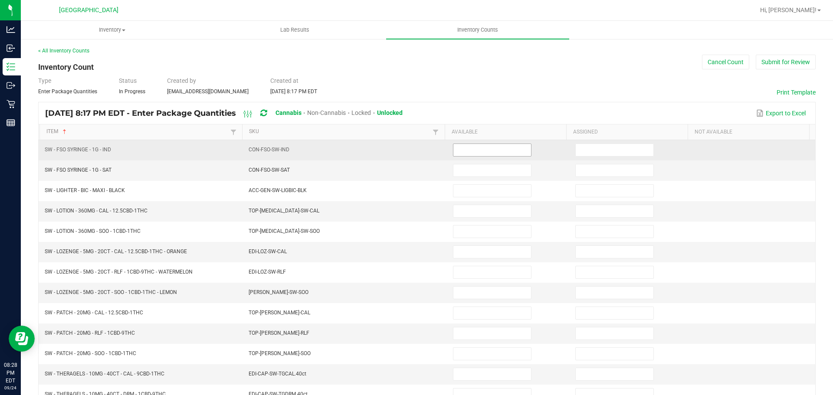
click at [495, 150] on input at bounding box center [492, 150] width 78 height 12
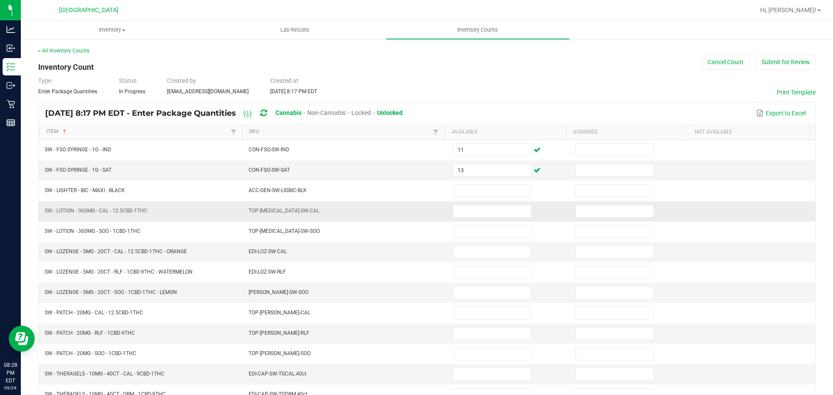
click at [462, 203] on td at bounding box center [509, 211] width 122 height 20
click at [460, 211] on input at bounding box center [492, 211] width 78 height 12
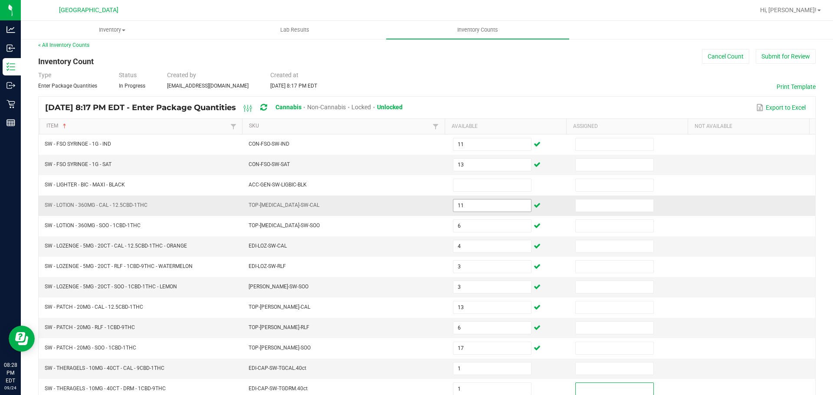
scroll to position [183, 0]
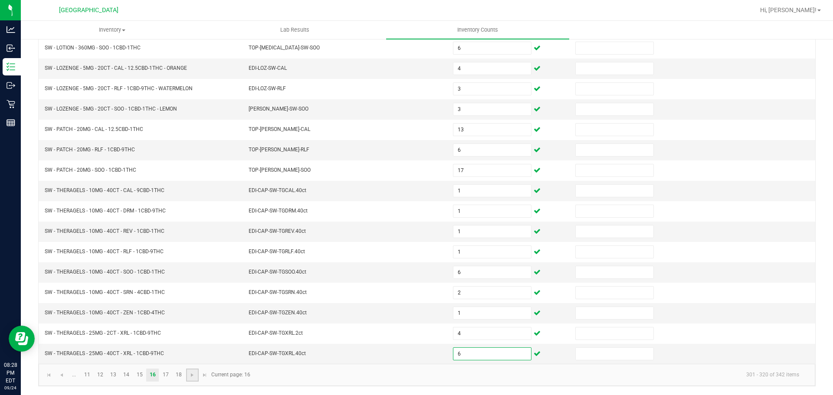
click at [196, 374] on link at bounding box center [192, 375] width 13 height 13
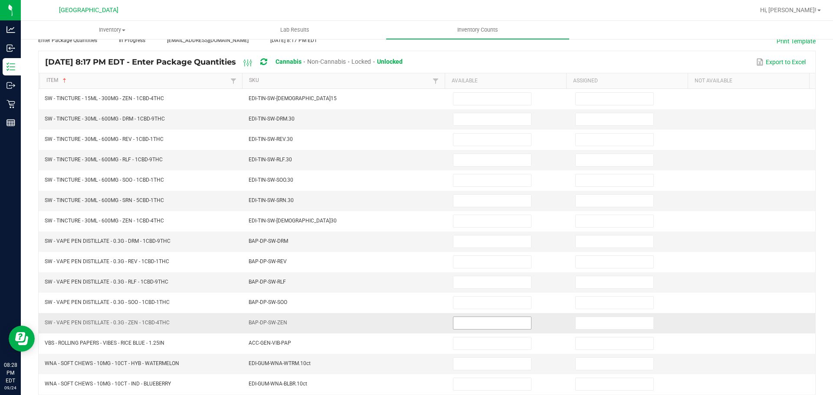
scroll to position [0, 0]
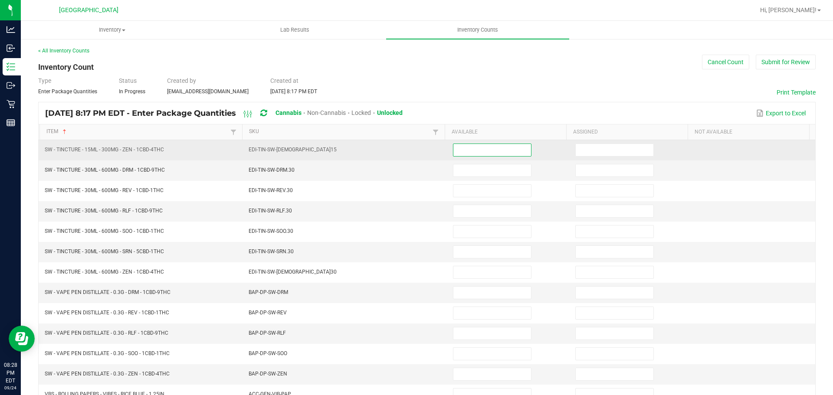
click at [462, 154] on input at bounding box center [492, 150] width 78 height 12
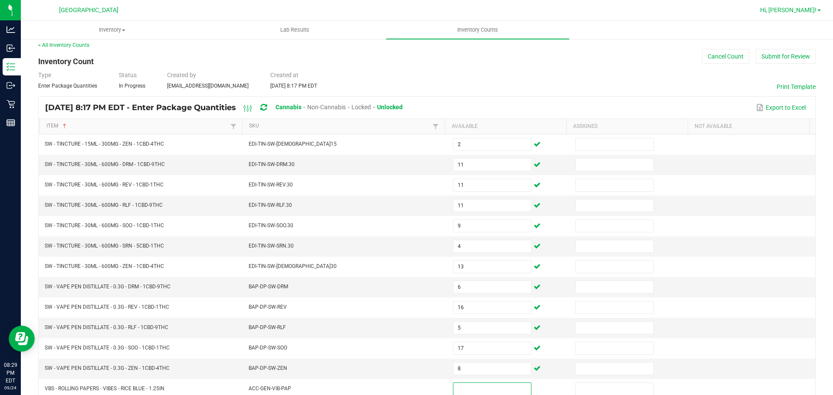
click at [818, 7] on link "Hi, [PERSON_NAME]!" at bounding box center [790, 10] width 68 height 9
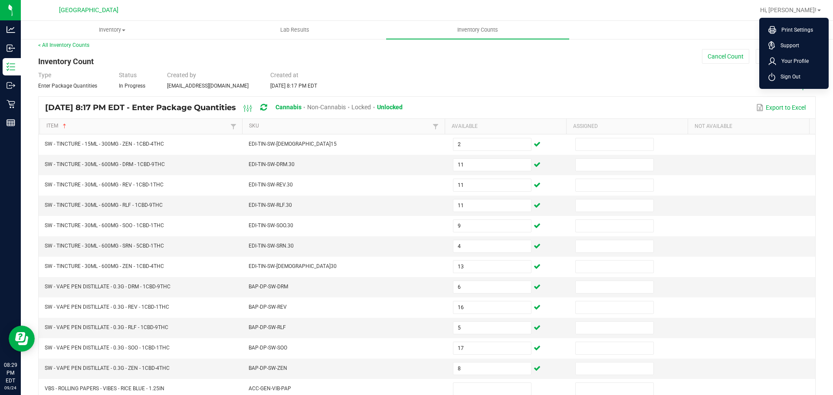
click at [793, 80] on span "Sign Out" at bounding box center [787, 76] width 25 height 9
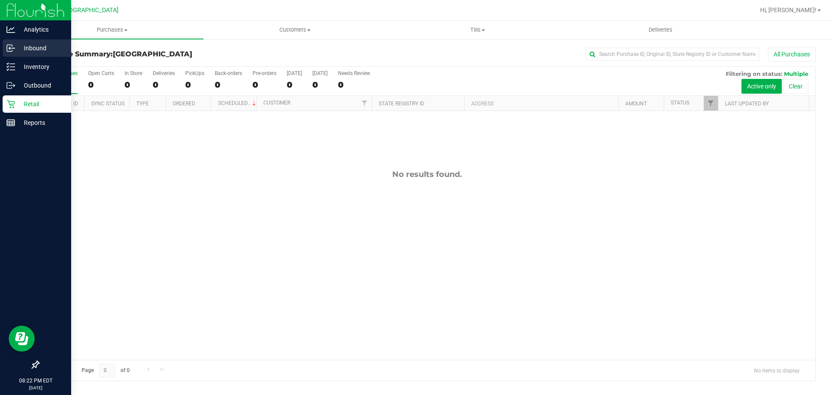
click at [4, 51] on div "Inbound" at bounding box center [37, 47] width 69 height 17
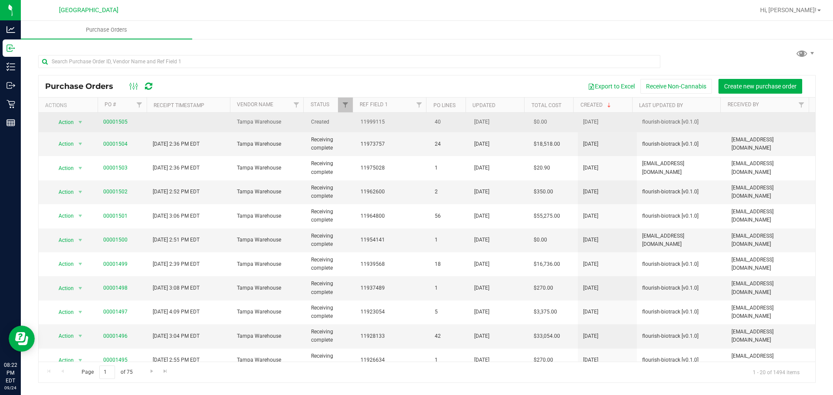
click at [127, 123] on span "00001505" at bounding box center [122, 122] width 39 height 8
click at [124, 122] on link "00001505" at bounding box center [115, 122] width 24 height 6
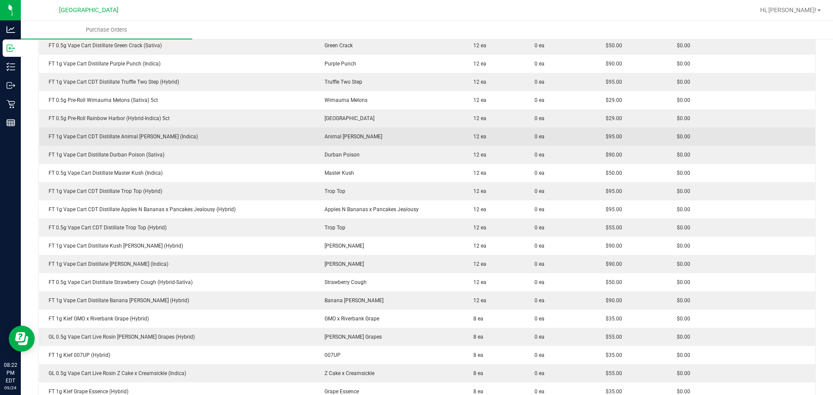
scroll to position [465, 0]
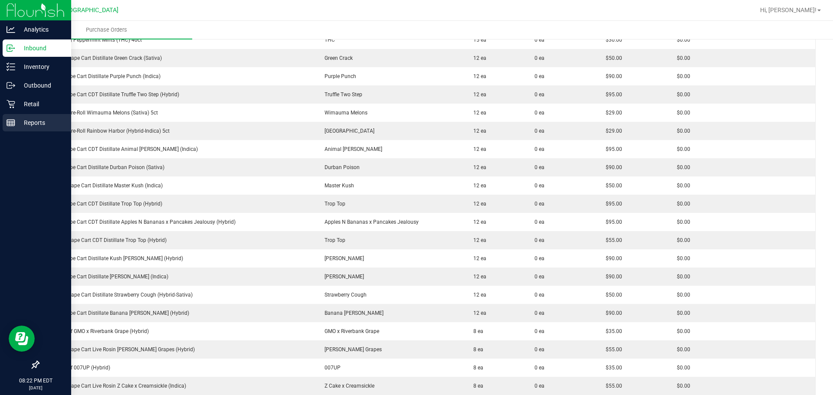
click at [13, 119] on icon at bounding box center [11, 122] width 9 height 9
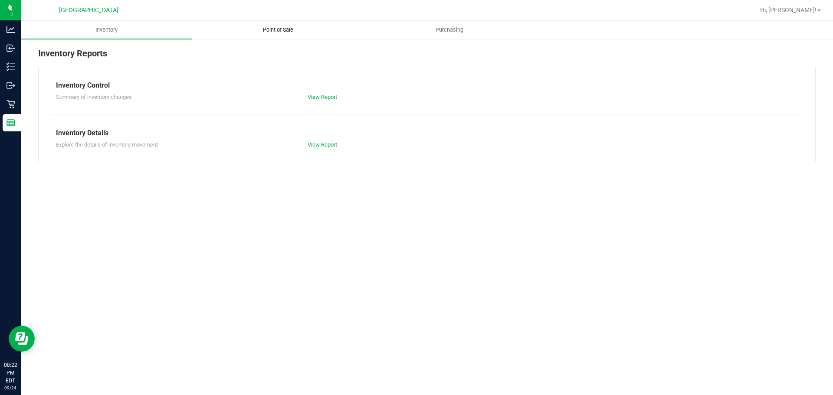
click at [255, 36] on uib-tab-heading "Point of Sale" at bounding box center [278, 29] width 170 height 17
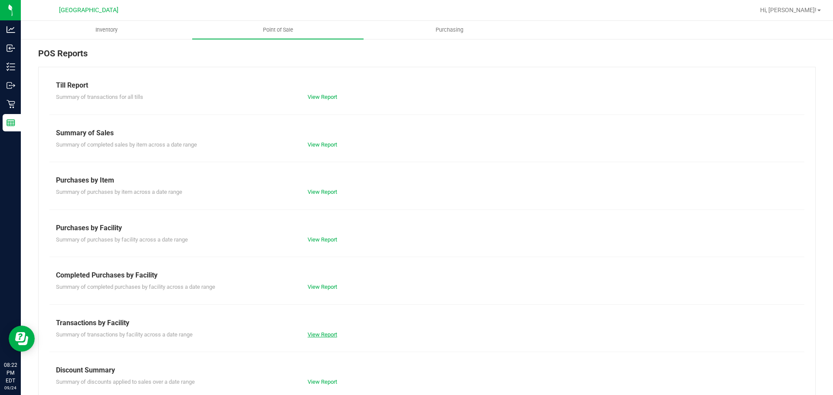
click at [318, 337] on link "View Report" at bounding box center [322, 334] width 29 height 7
